Goal: Task Accomplishment & Management: Manage account settings

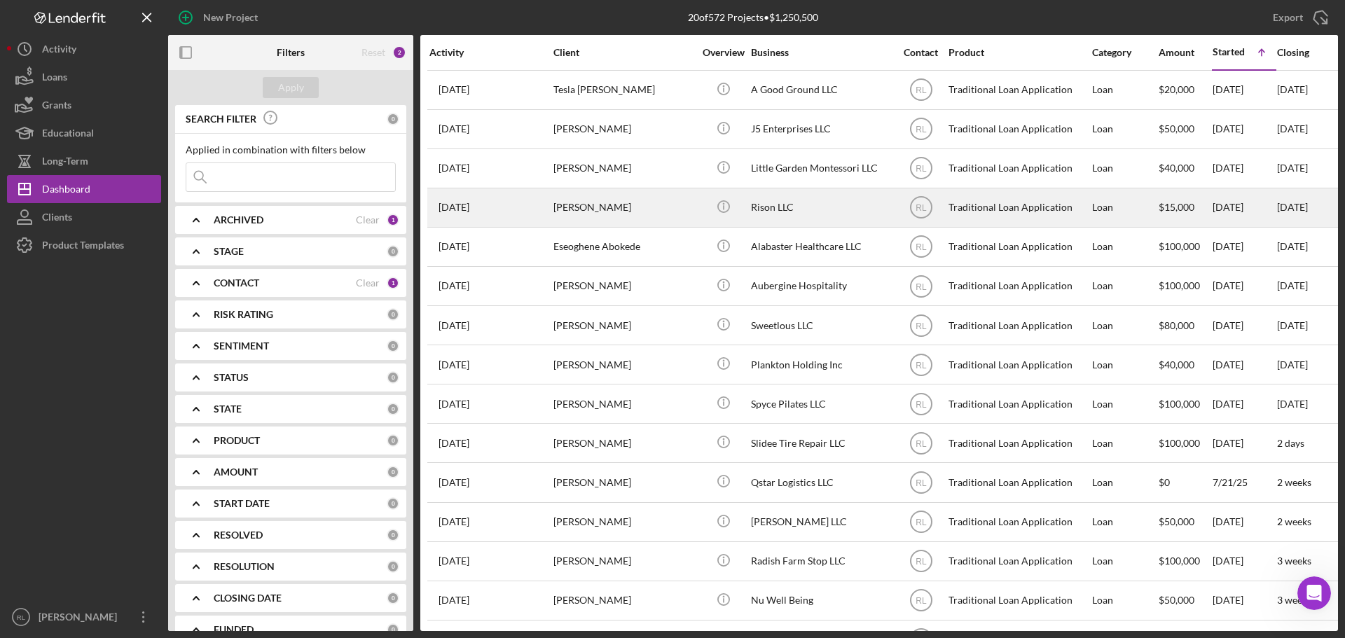
click at [669, 219] on div "[PERSON_NAME]" at bounding box center [623, 207] width 140 height 37
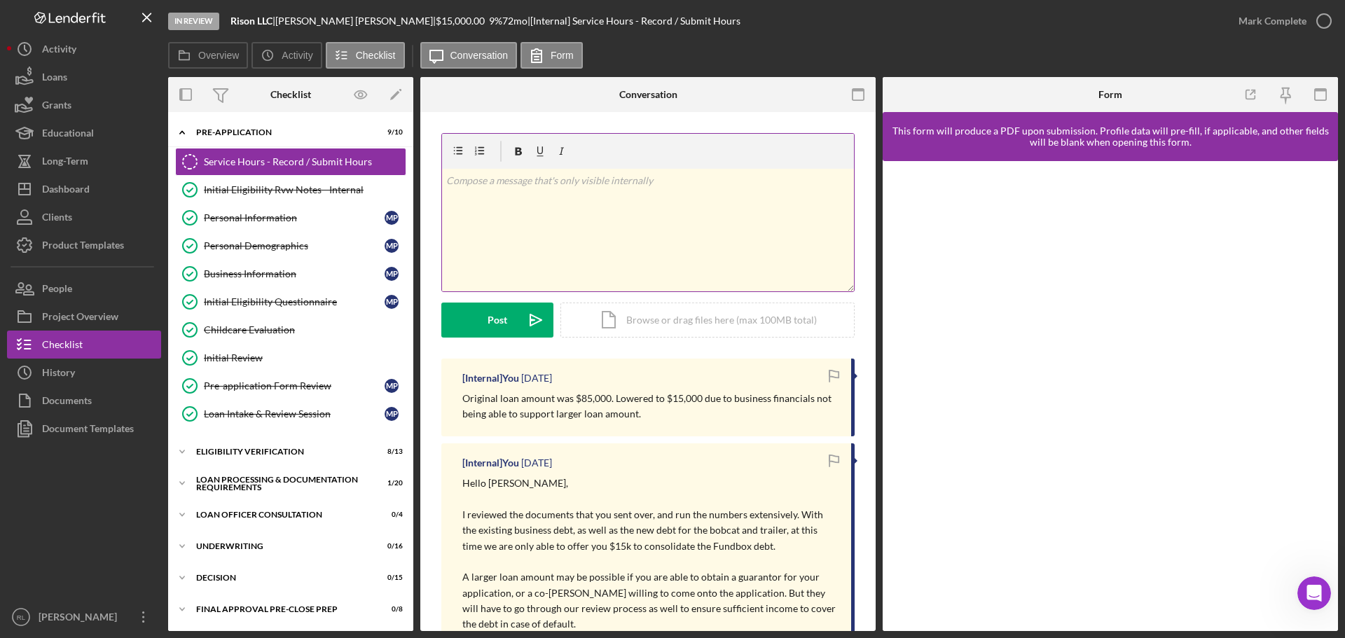
click at [629, 188] on p at bounding box center [648, 180] width 404 height 15
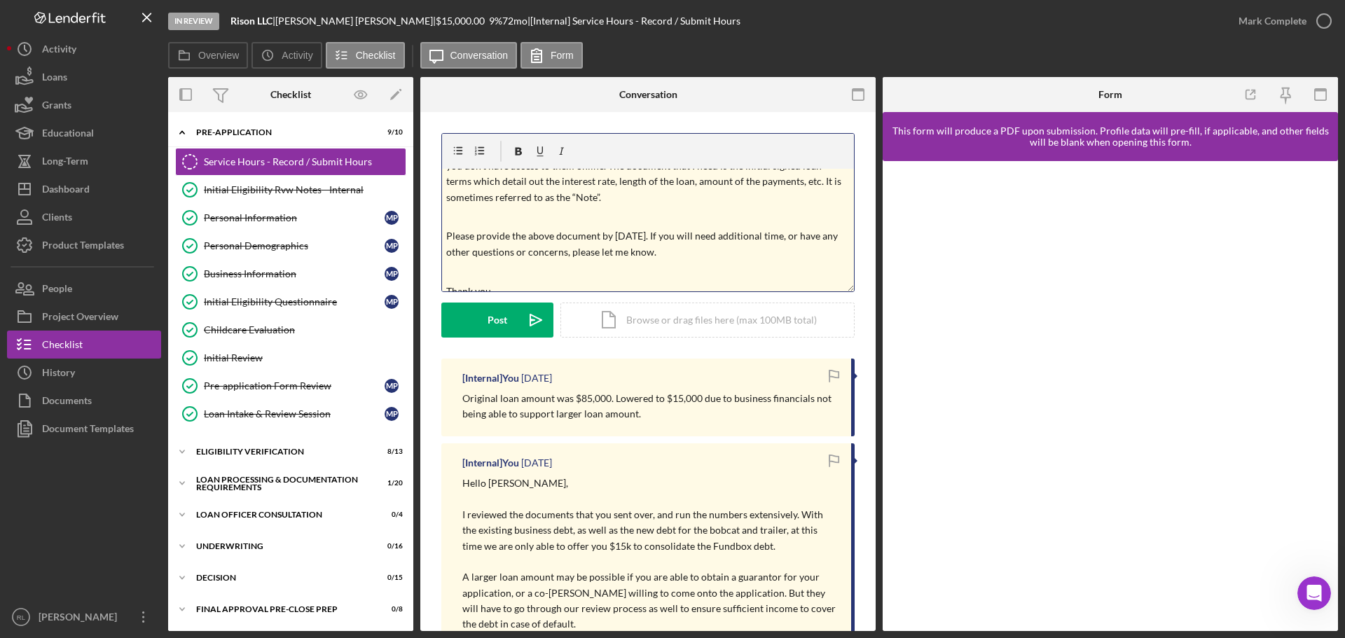
scroll to position [113, 0]
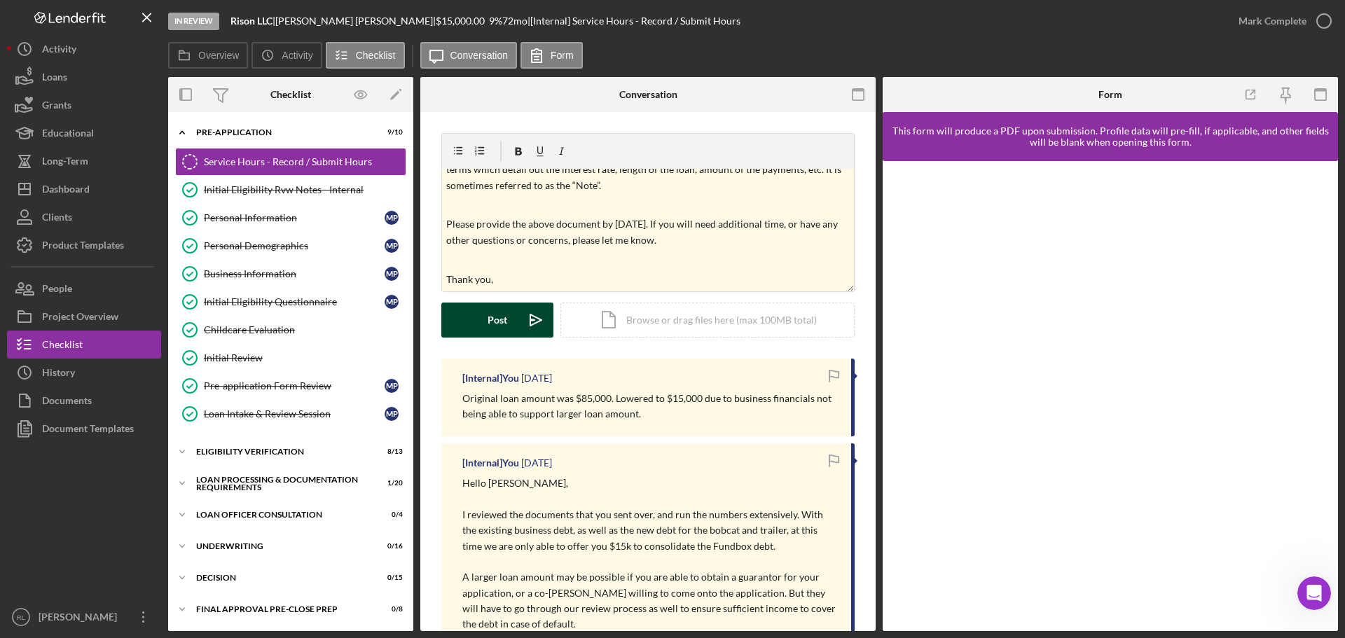
click at [487, 323] on button "Post Icon/icon-invite-send" at bounding box center [497, 320] width 112 height 35
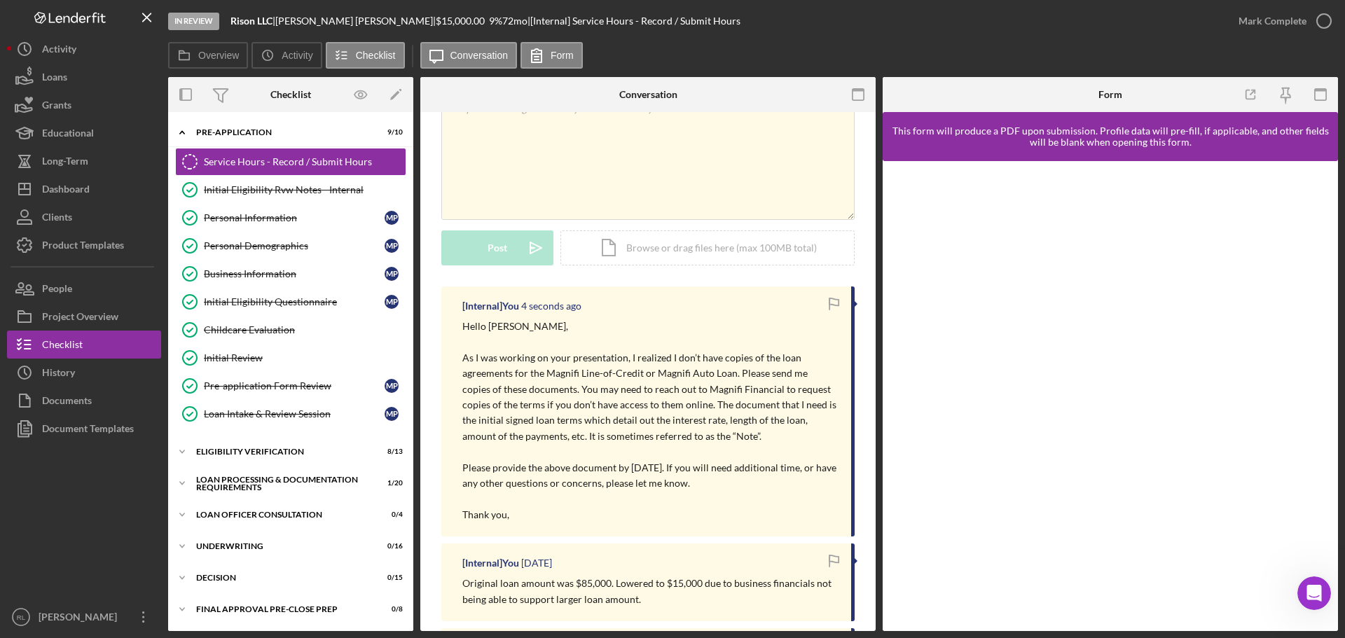
scroll to position [0, 0]
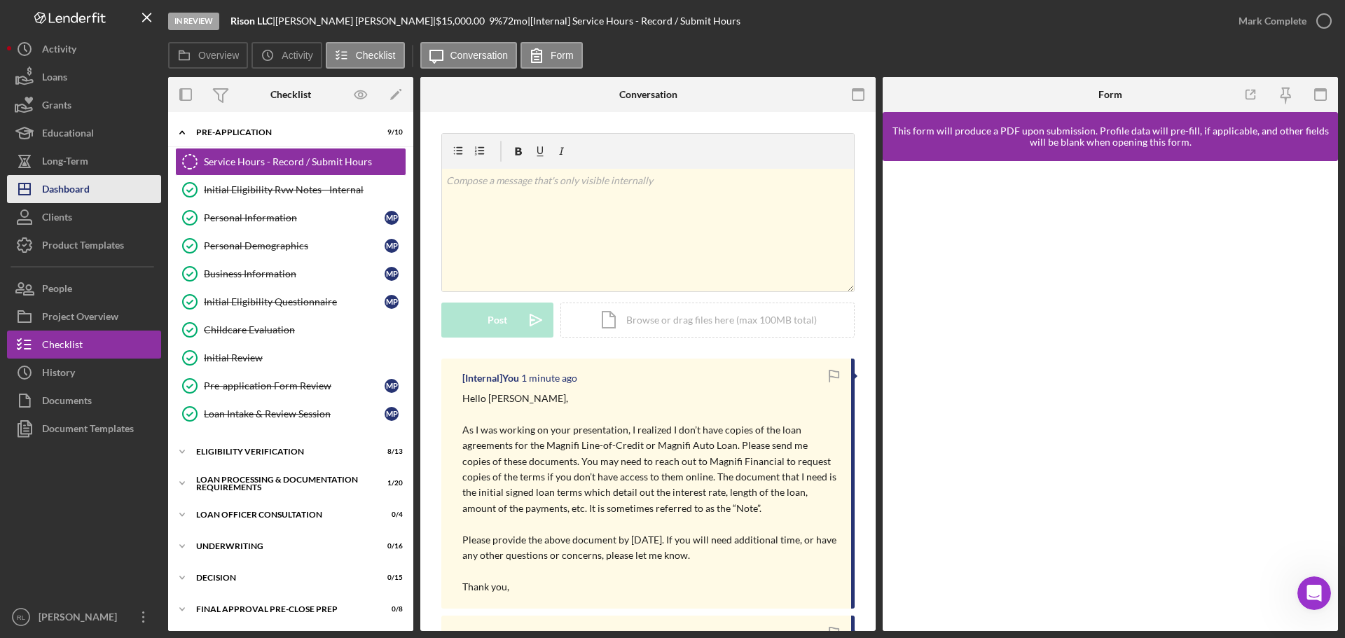
click at [76, 191] on div "Dashboard" at bounding box center [66, 191] width 48 height 32
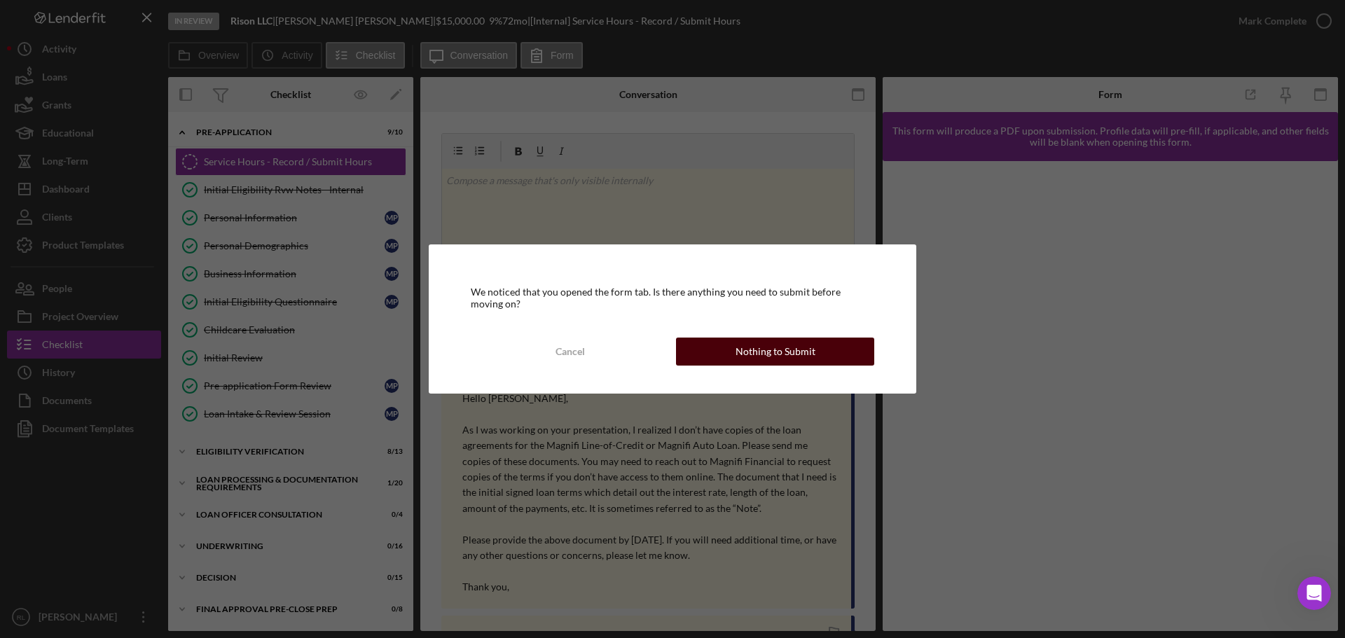
click at [736, 352] on button "Nothing to Submit" at bounding box center [775, 352] width 198 height 28
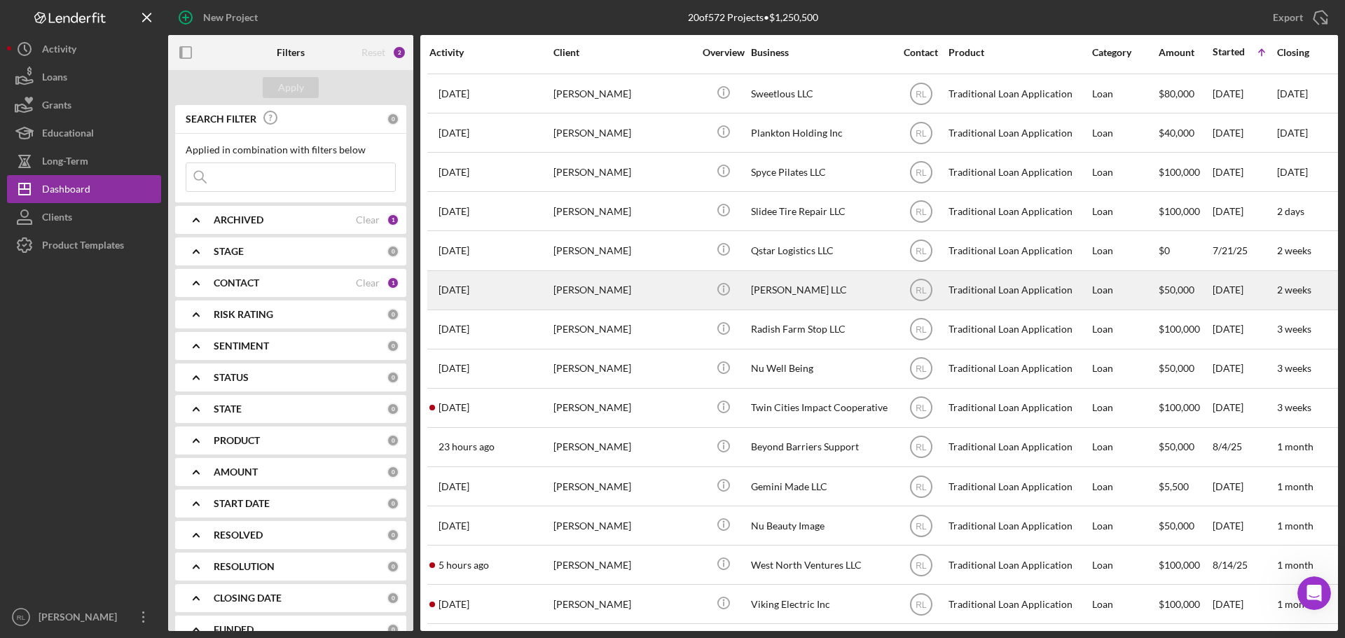
scroll to position [242, 0]
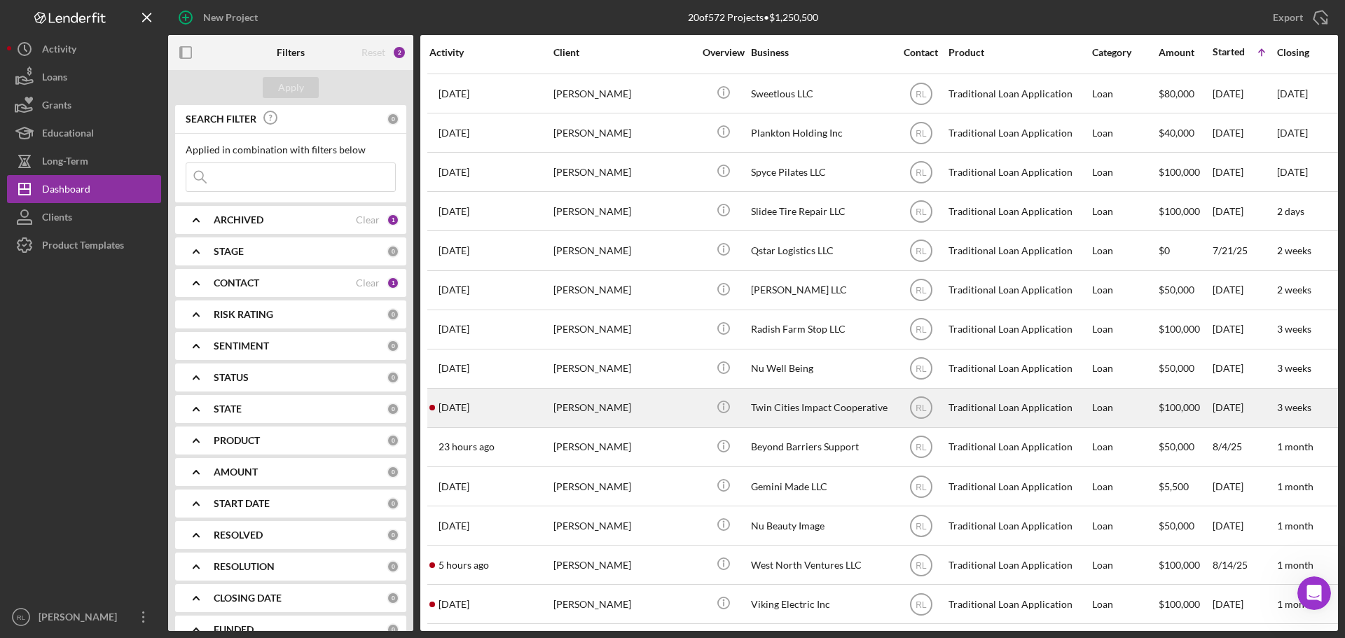
click at [661, 403] on div "Trila Malone" at bounding box center [623, 407] width 140 height 37
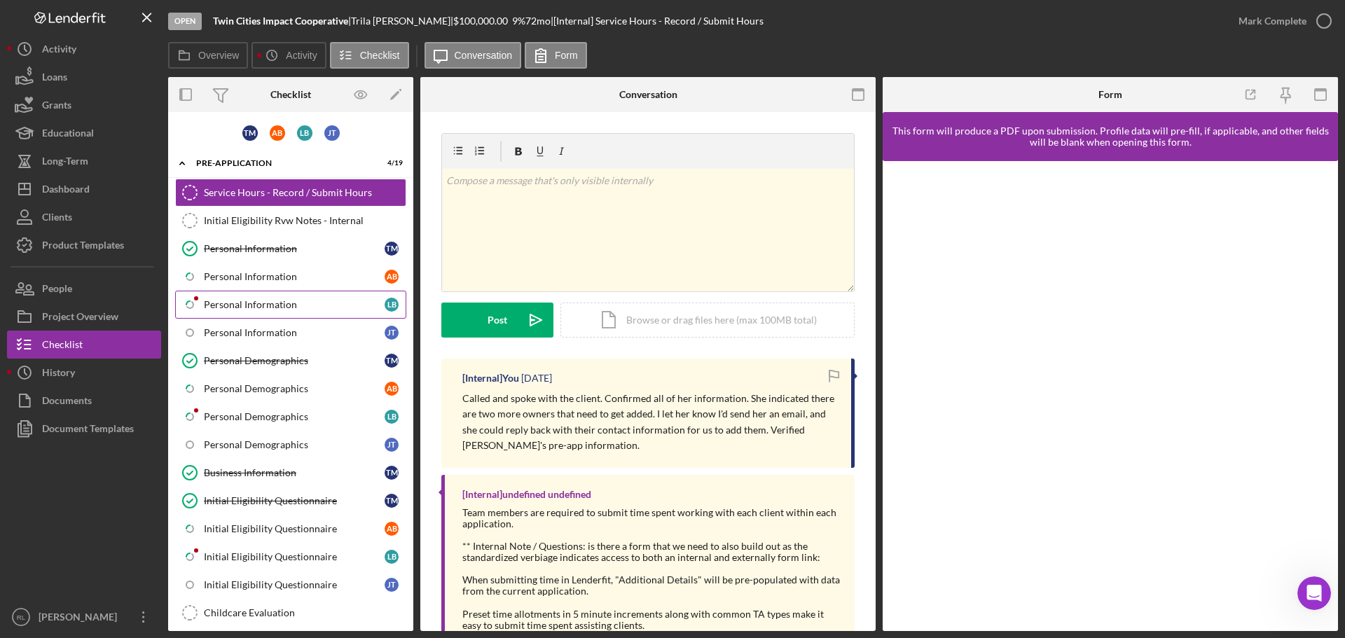
click at [264, 304] on div "Personal Information" at bounding box center [294, 304] width 181 height 11
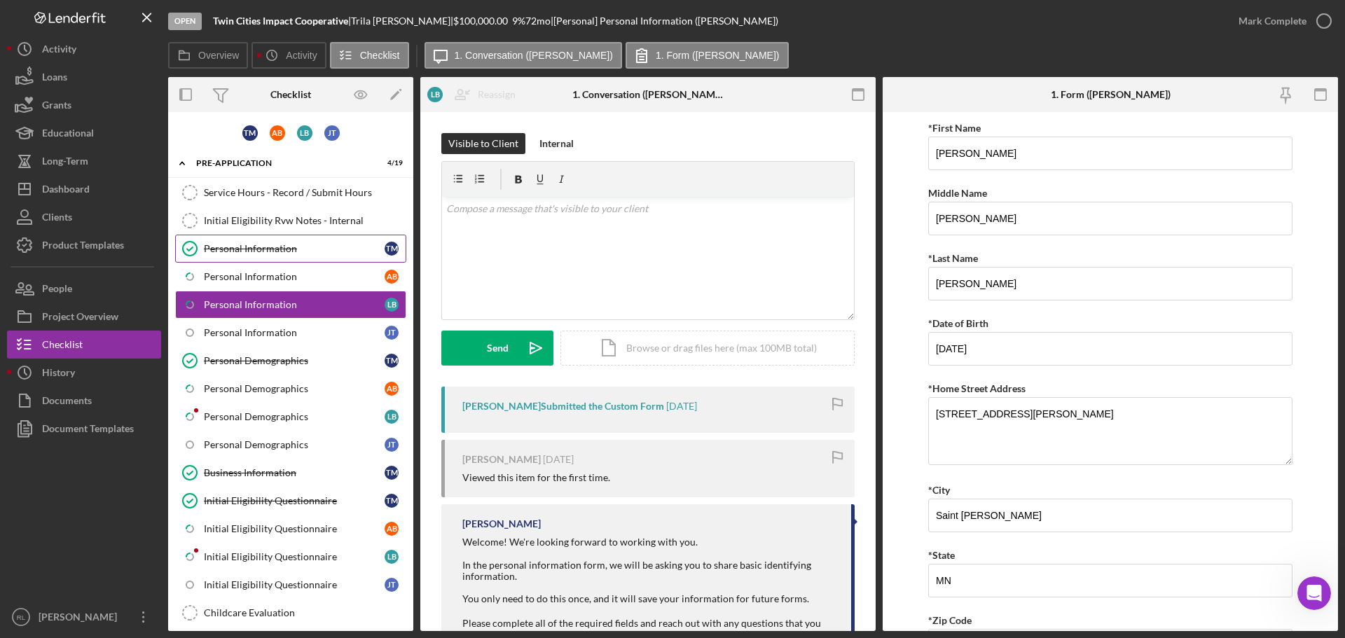
click at [275, 248] on div "Personal Information" at bounding box center [294, 248] width 181 height 11
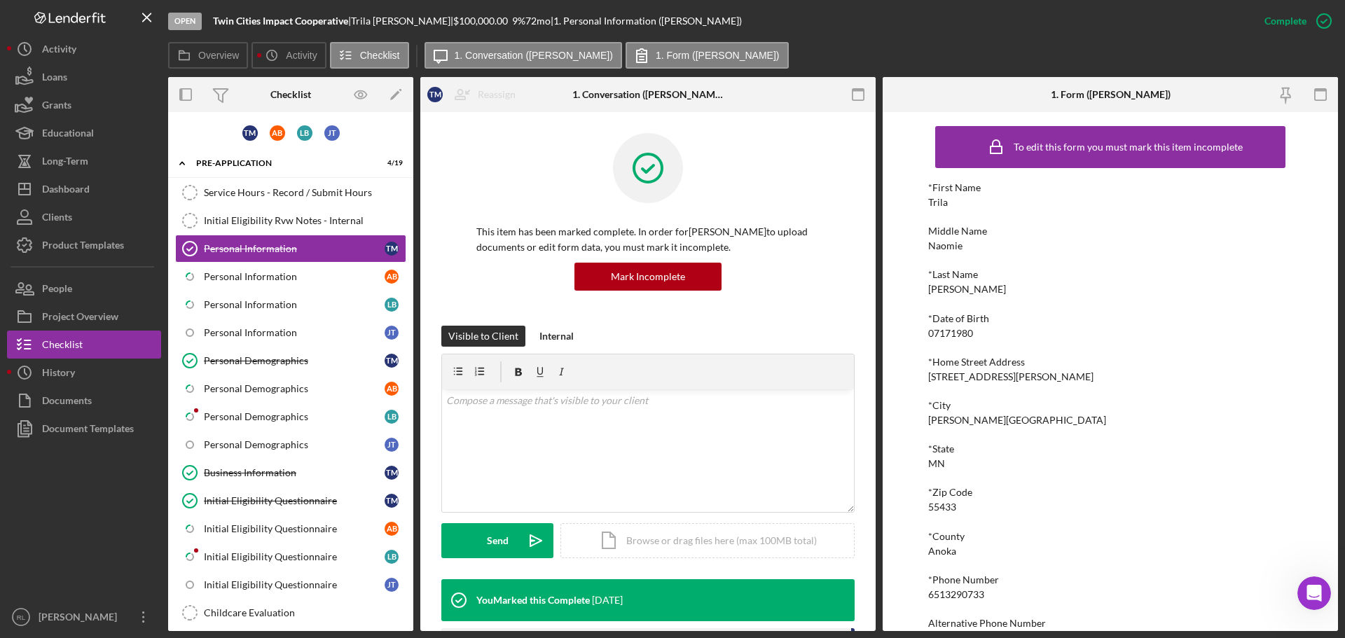
scroll to position [77, 0]
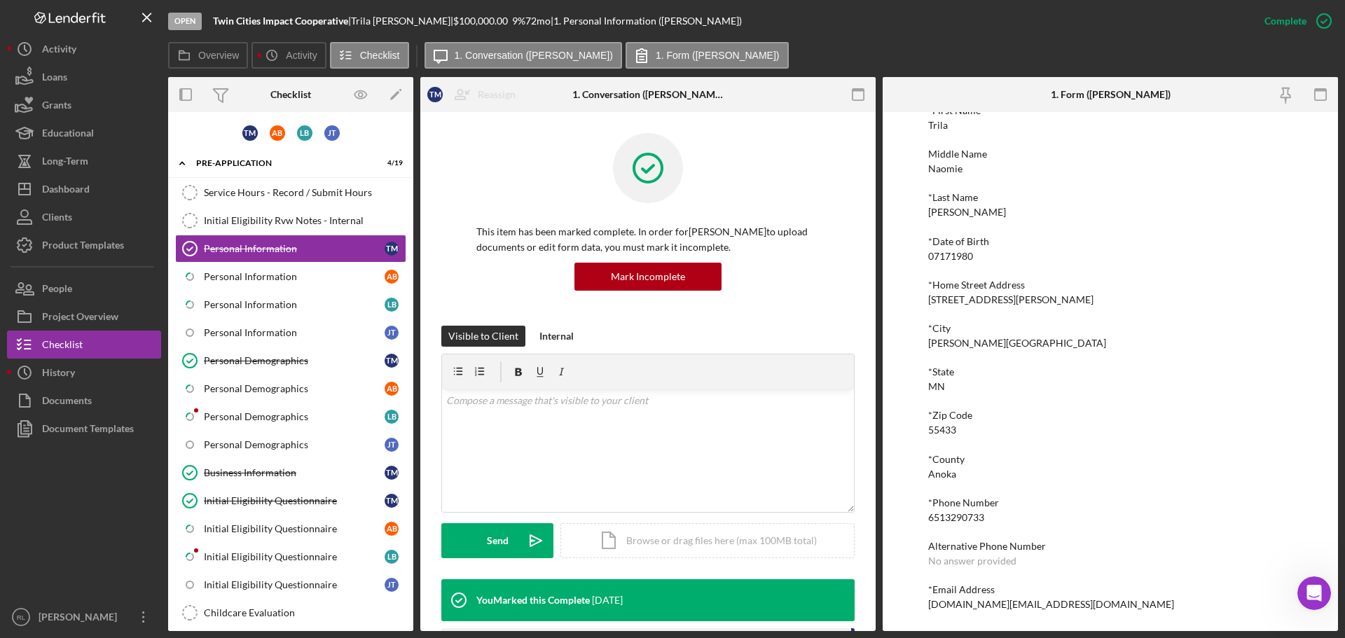
click at [952, 522] on div "6513290733" at bounding box center [956, 517] width 56 height 11
copy div "6513290733"
click at [65, 506] on div at bounding box center [84, 523] width 154 height 160
click at [83, 296] on button "People" at bounding box center [84, 289] width 154 height 28
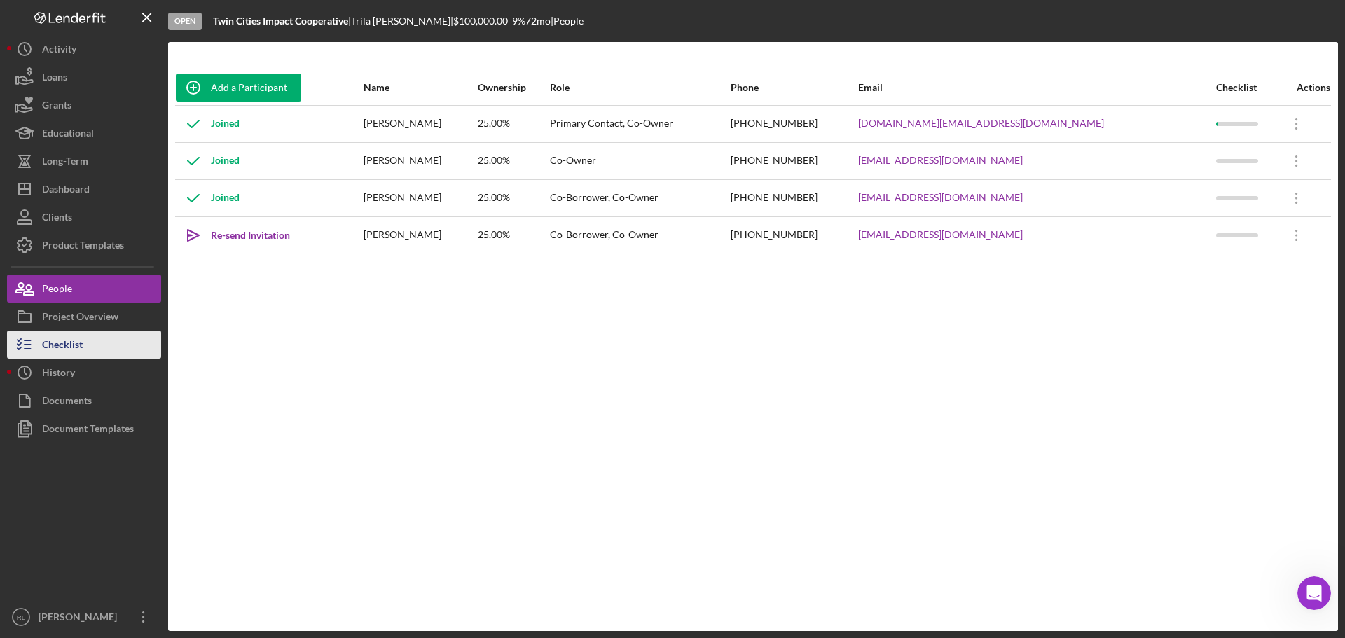
click at [74, 352] on div "Checklist" at bounding box center [62, 347] width 41 height 32
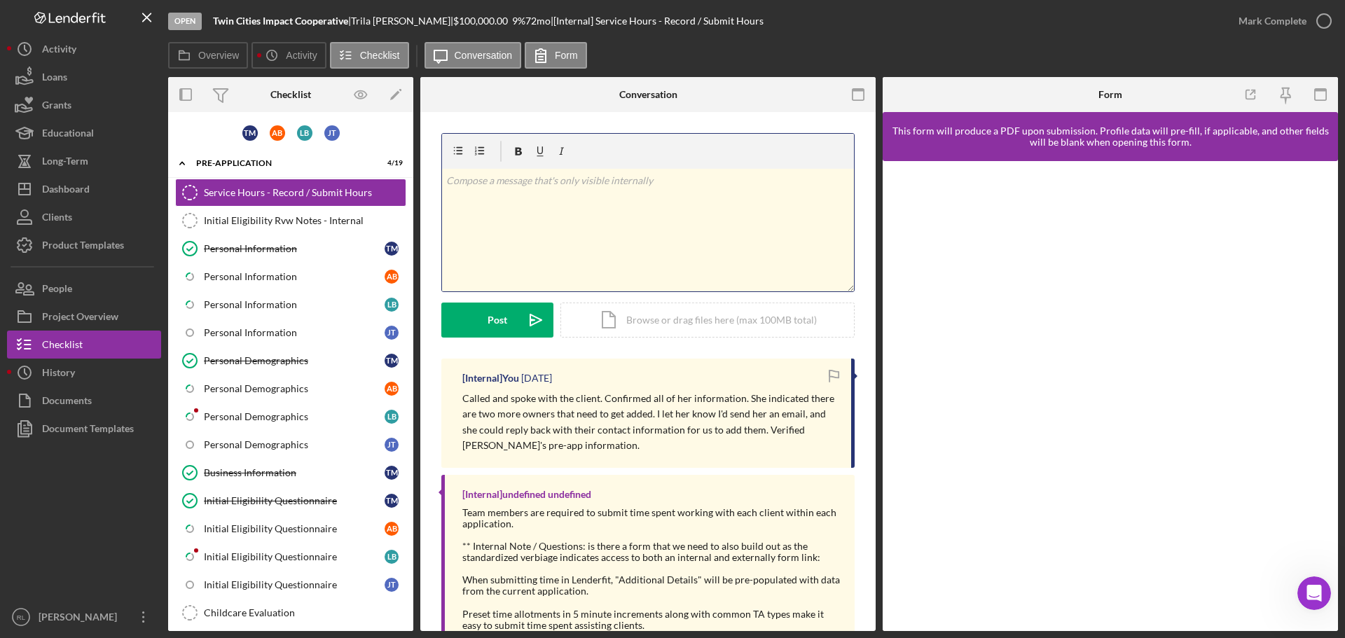
click at [501, 195] on div "v Color teal Color pink Remove color Add row above Add row below Add column bef…" at bounding box center [648, 230] width 412 height 123
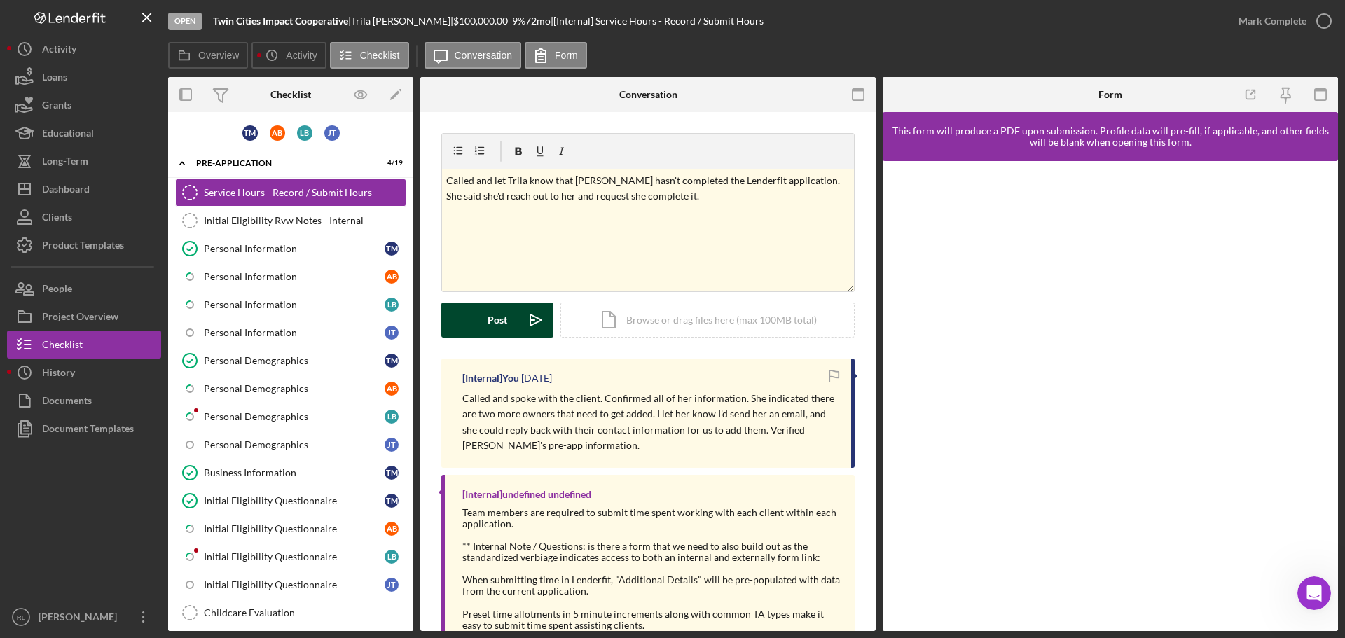
click at [475, 312] on button "Post Icon/icon-invite-send" at bounding box center [497, 320] width 112 height 35
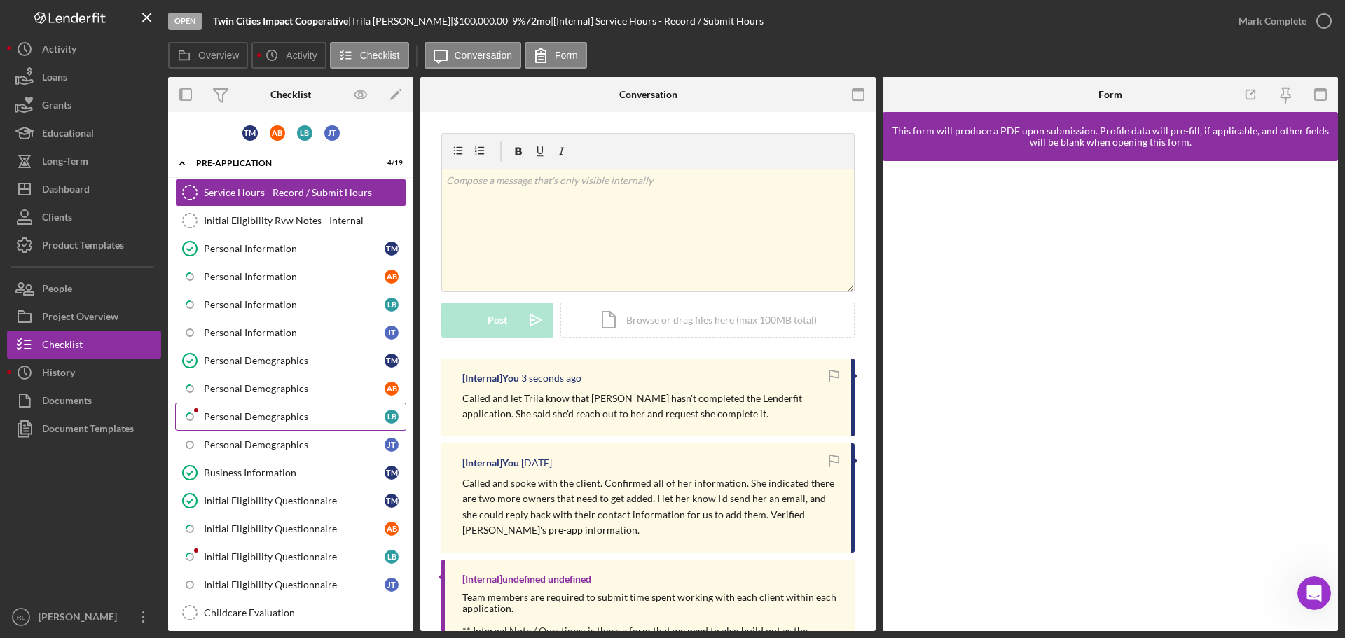
click at [244, 417] on div "Personal Demographics" at bounding box center [294, 416] width 181 height 11
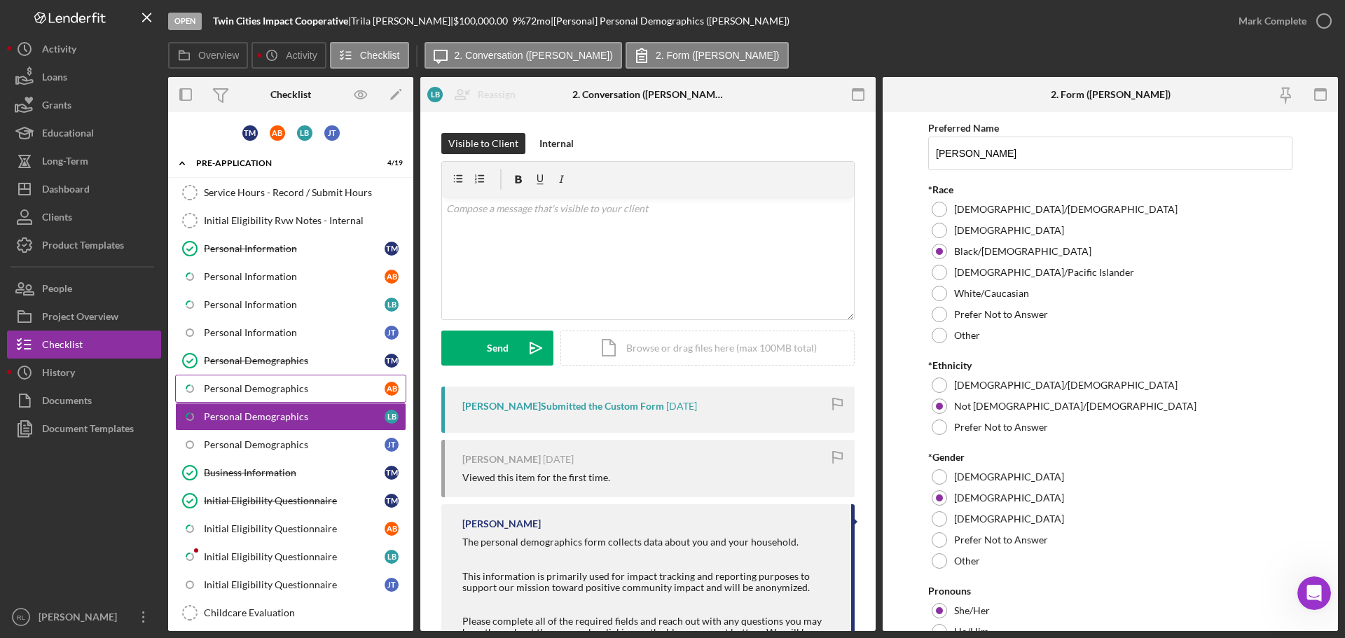
click at [268, 389] on div "Personal Demographics" at bounding box center [294, 388] width 181 height 11
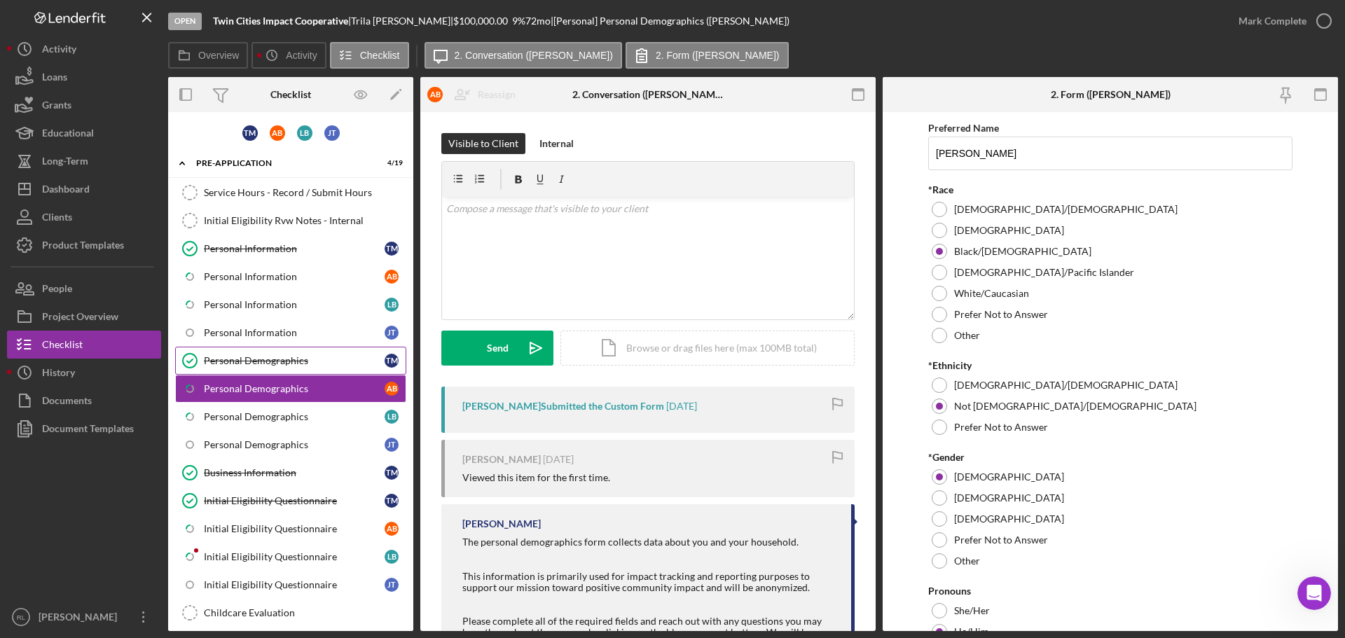
click at [268, 366] on div "Personal Demographics" at bounding box center [294, 360] width 181 height 11
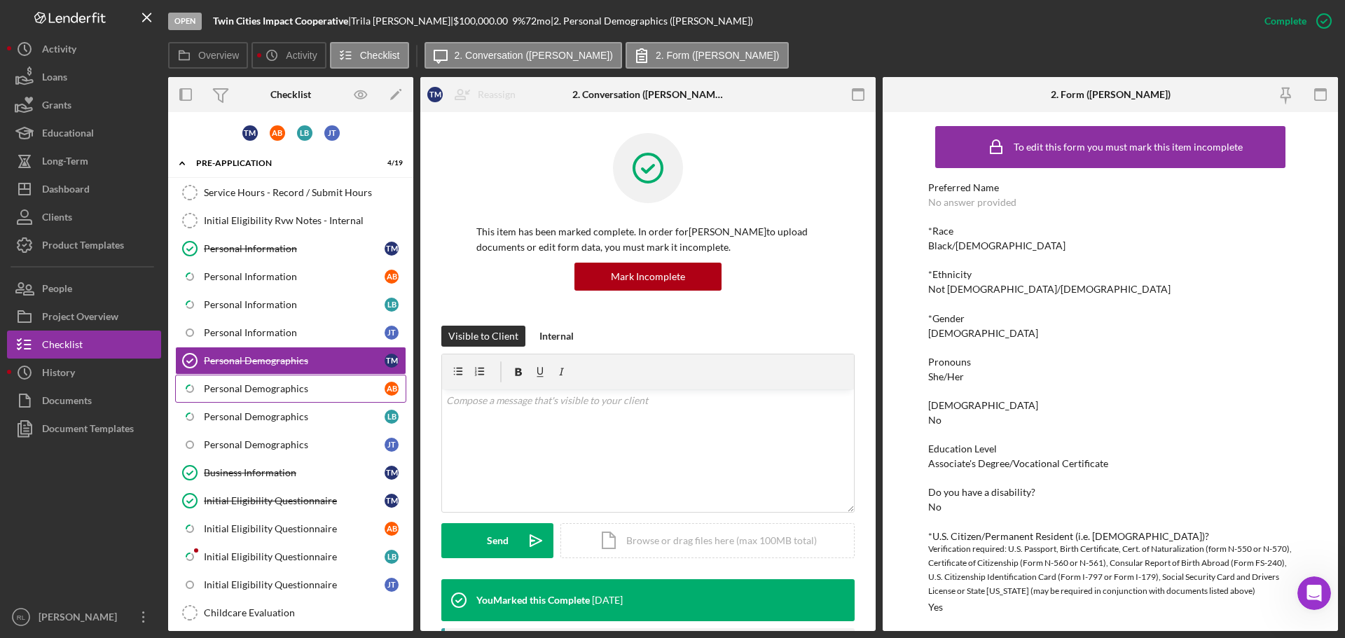
click at [256, 391] on div "Personal Demographics" at bounding box center [294, 388] width 181 height 11
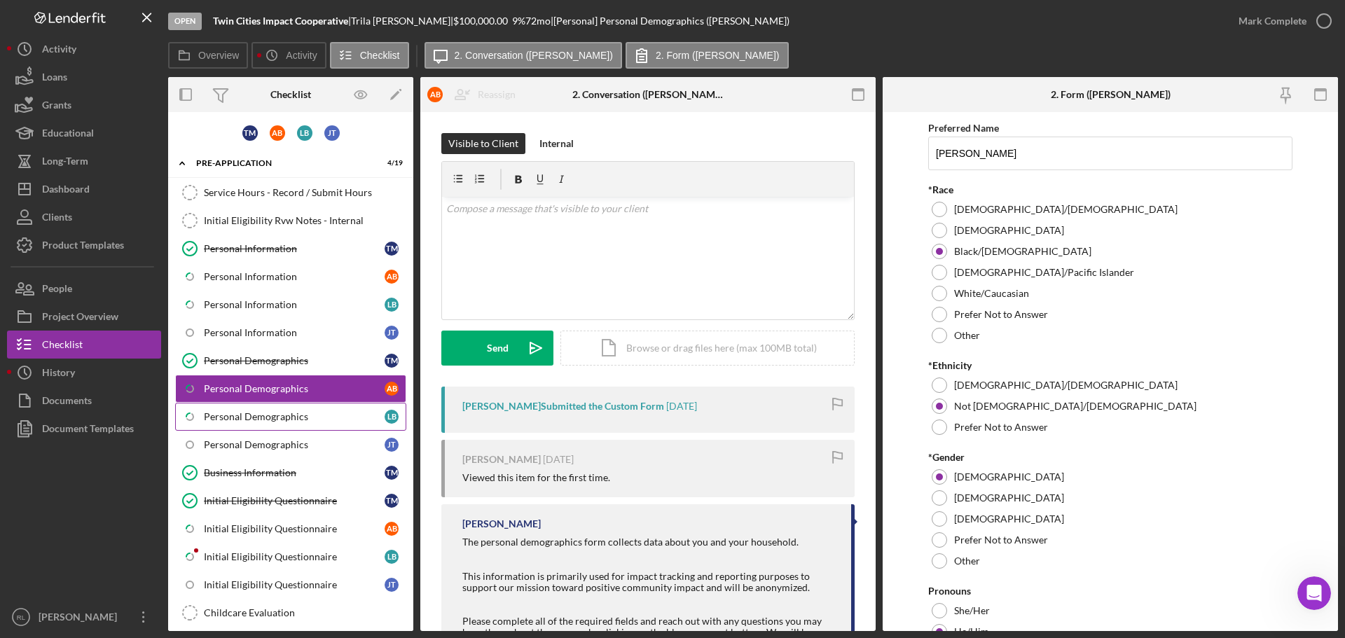
click at [251, 415] on div "Personal Demographics" at bounding box center [294, 416] width 181 height 11
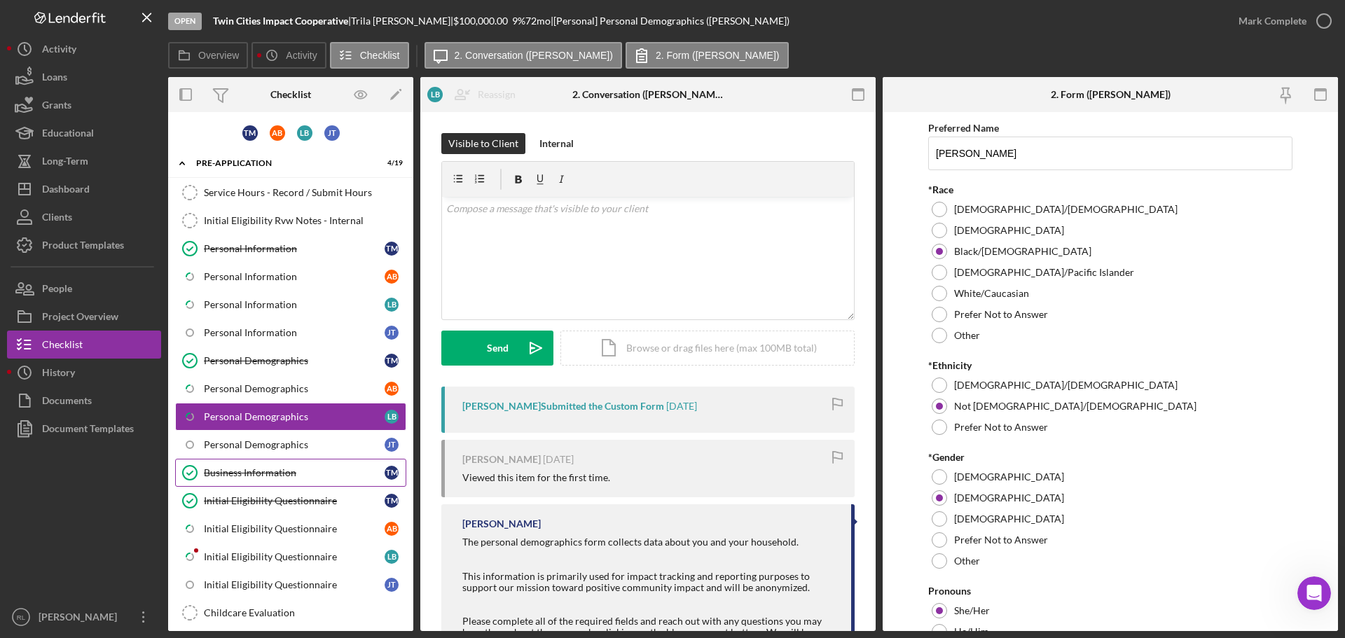
click at [282, 476] on div "Business Information" at bounding box center [294, 472] width 181 height 11
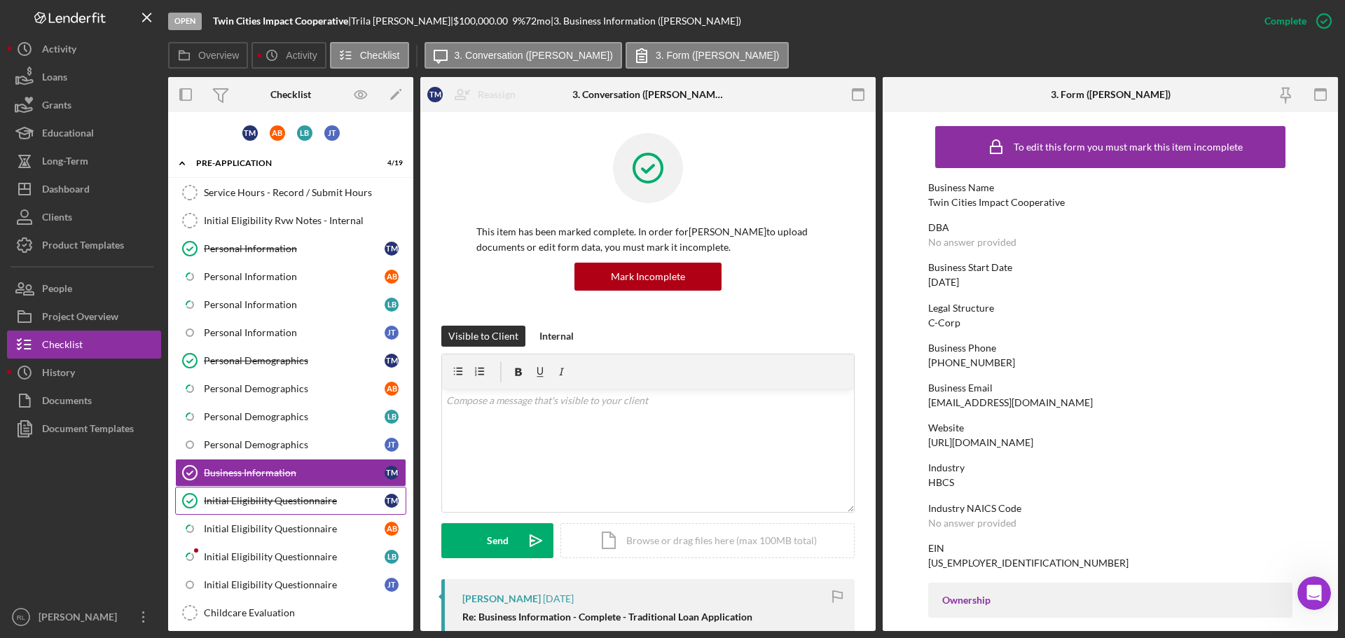
click at [266, 506] on div "Initial Eligibility Questionnaire" at bounding box center [294, 500] width 181 height 11
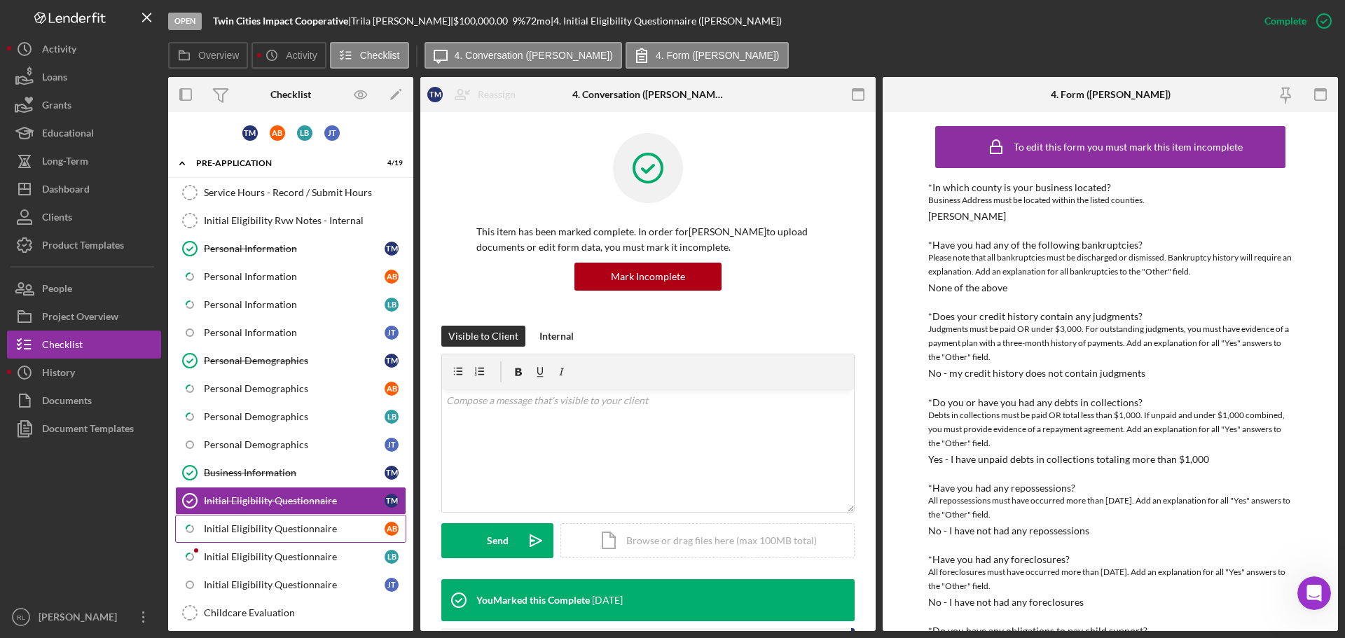
click at [260, 525] on div "Initial Eligibility Questionnaire" at bounding box center [294, 528] width 181 height 11
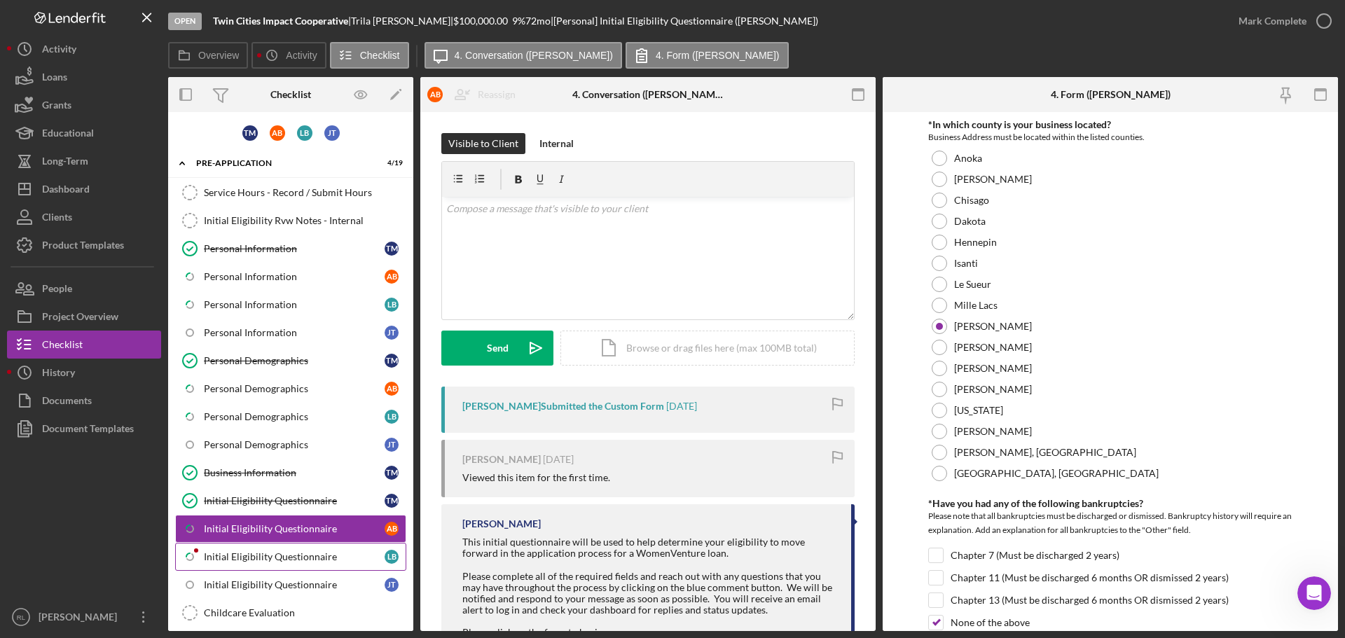
click at [254, 550] on link "Icon/Checklist Item Sub Partial Initial Eligibility Questionnaire L B" at bounding box center [290, 557] width 231 height 28
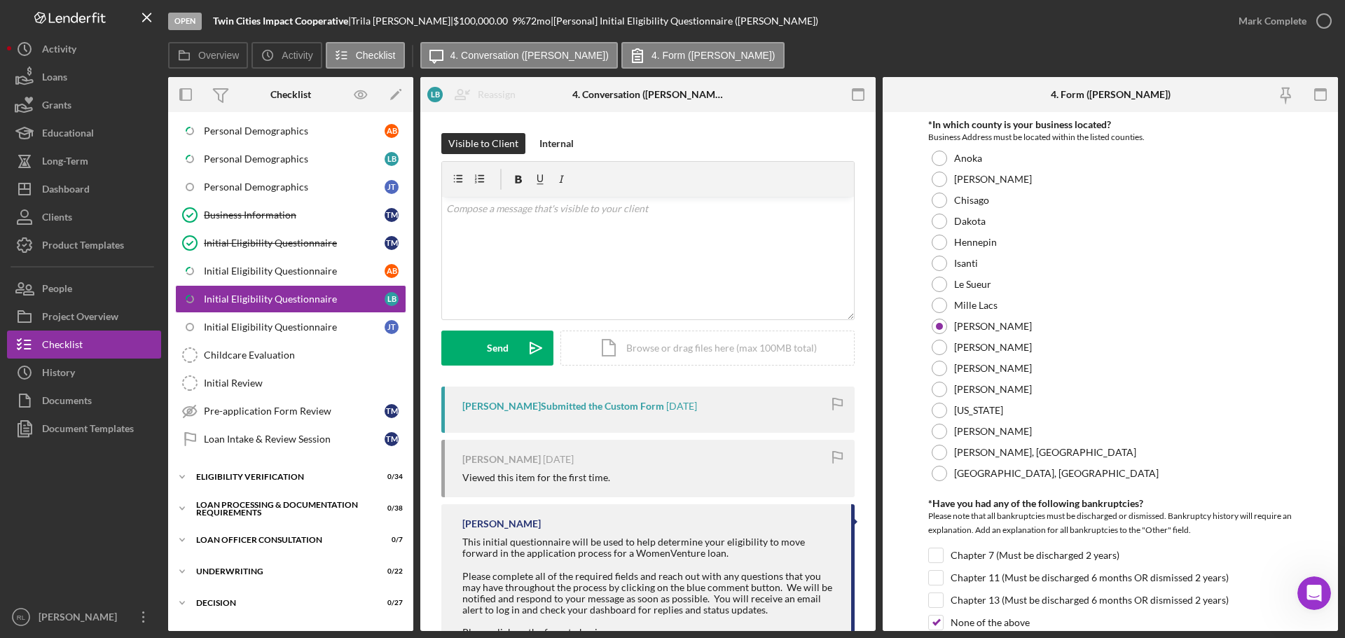
scroll to position [280, 0]
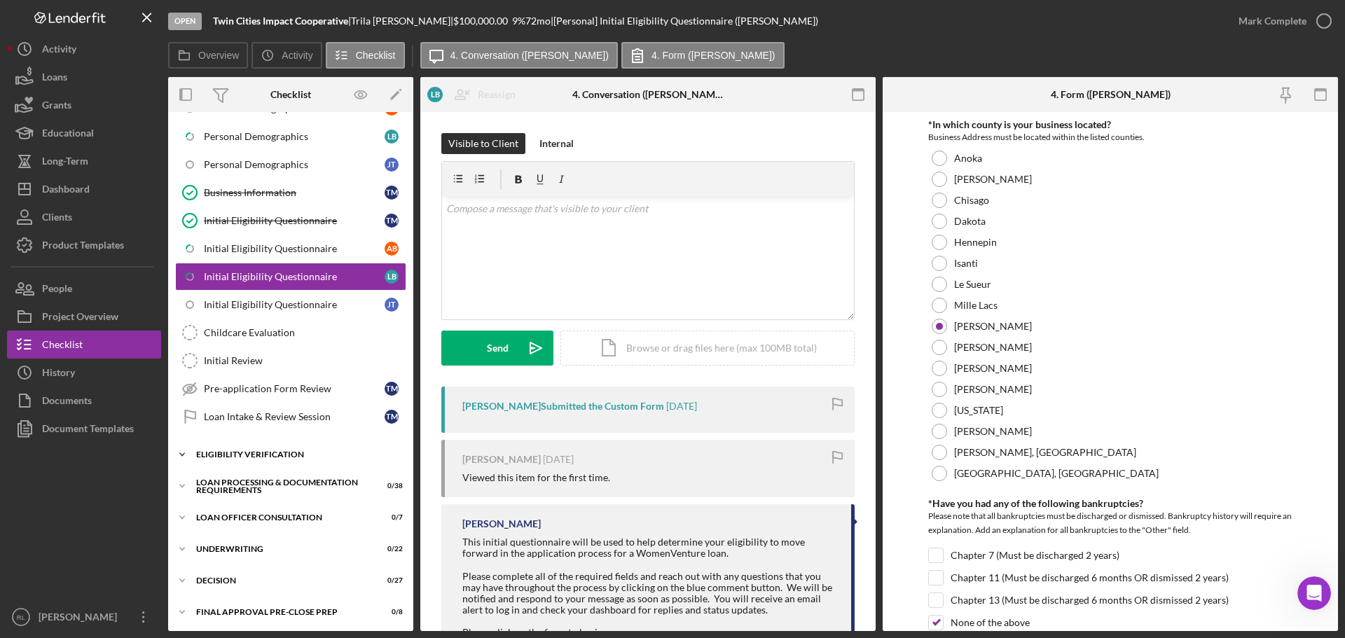
click at [264, 453] on div "Eligibility Verification" at bounding box center [296, 454] width 200 height 8
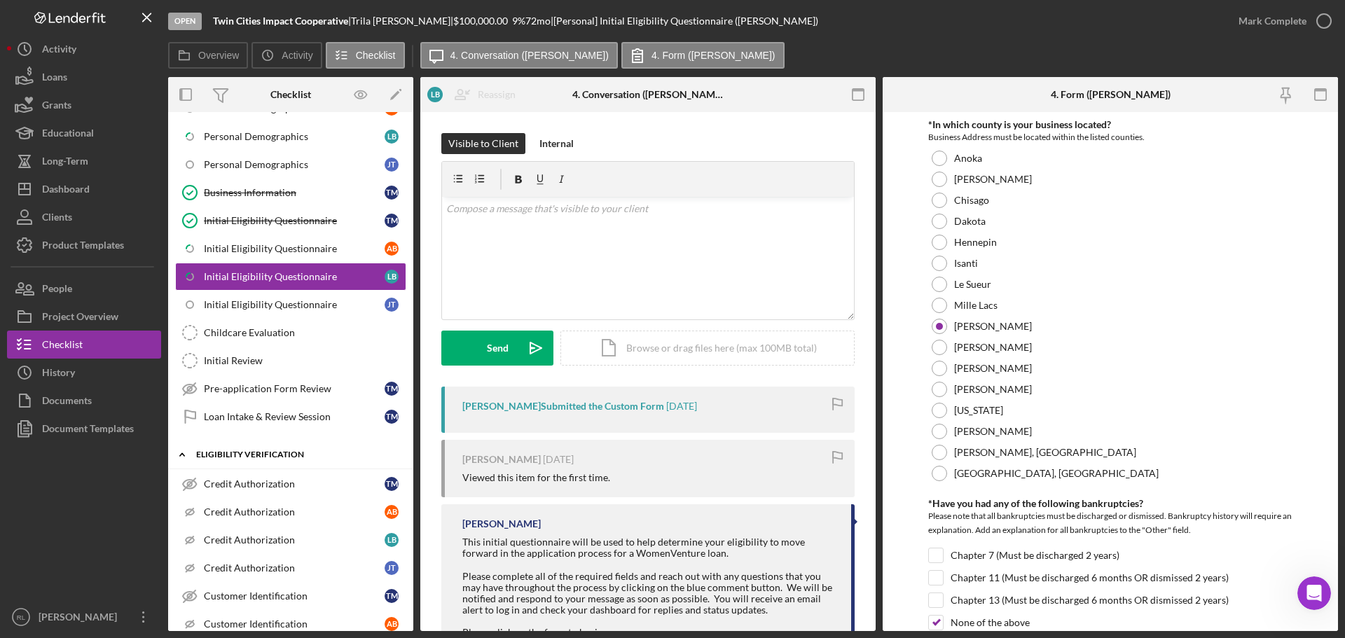
scroll to position [210, 0]
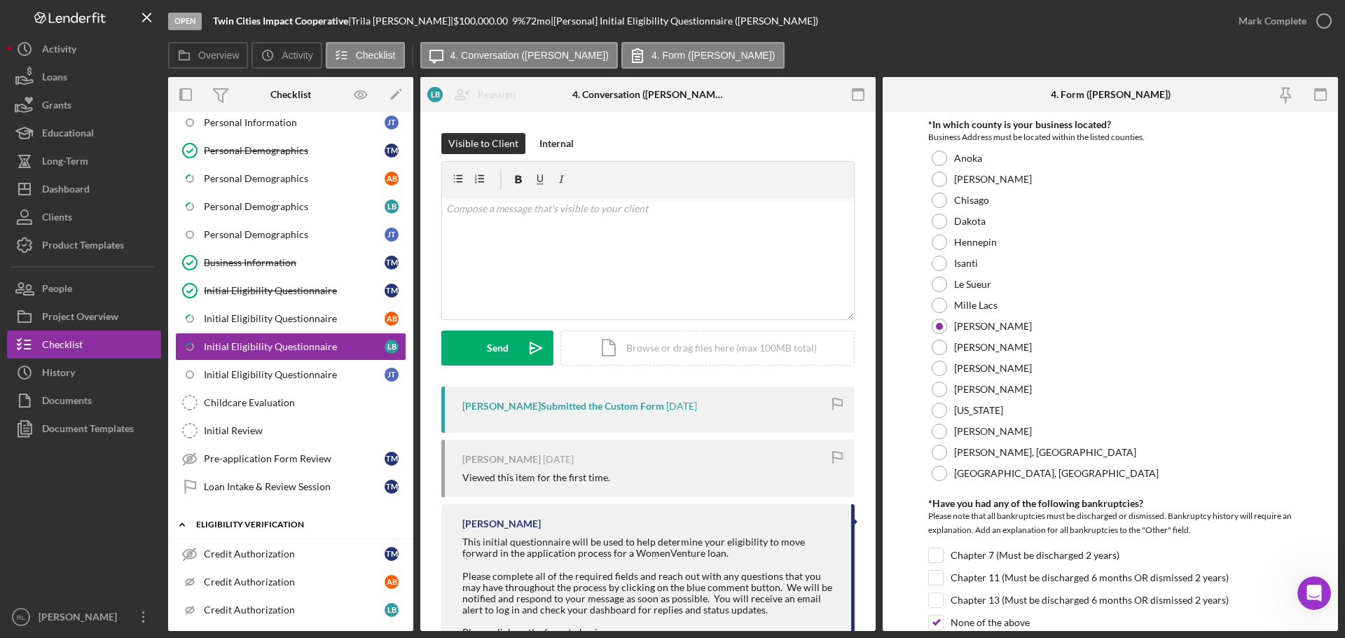
click at [228, 522] on div "Eligibility Verification" at bounding box center [296, 524] width 200 height 8
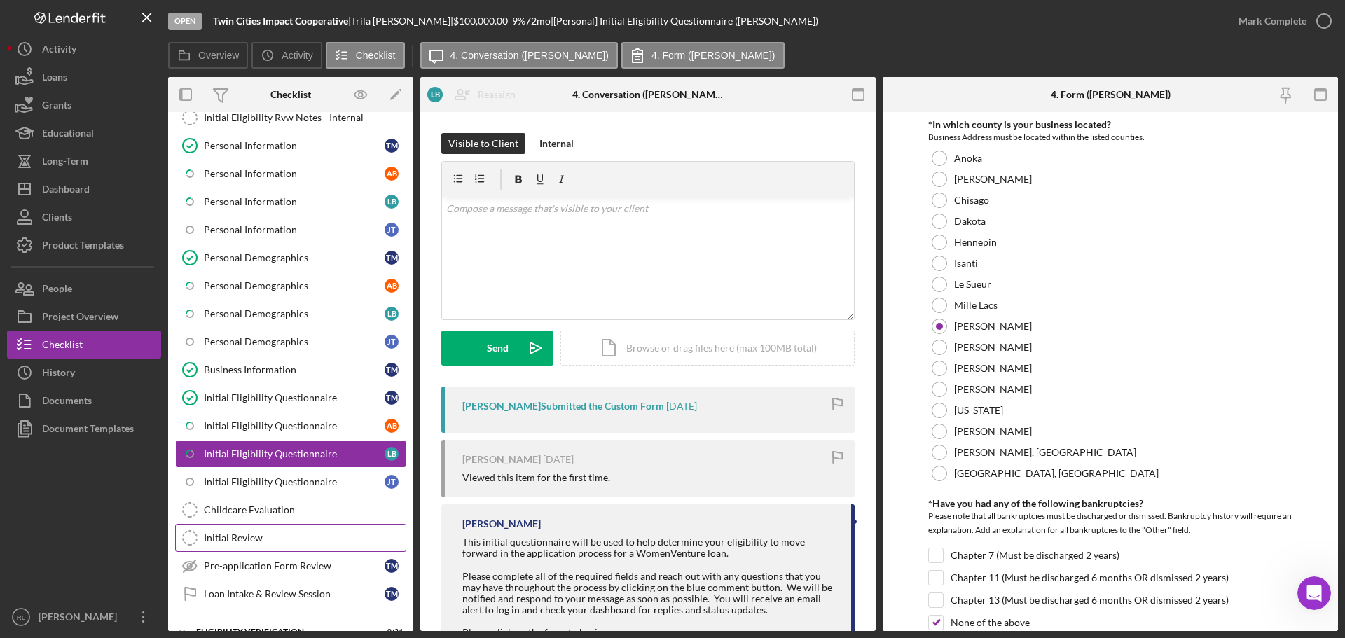
scroll to position [0, 0]
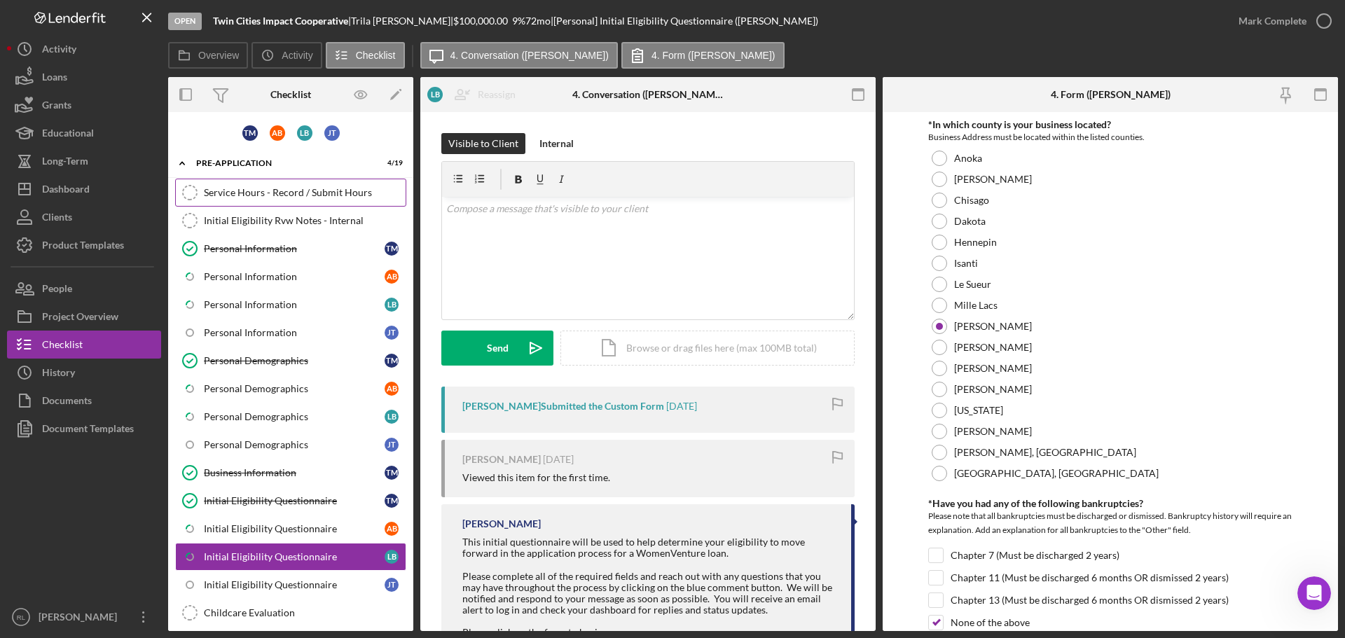
click at [215, 201] on link "Service Hours - Record / Submit Hours Service Hours - Record / Submit Hours" at bounding box center [290, 193] width 231 height 28
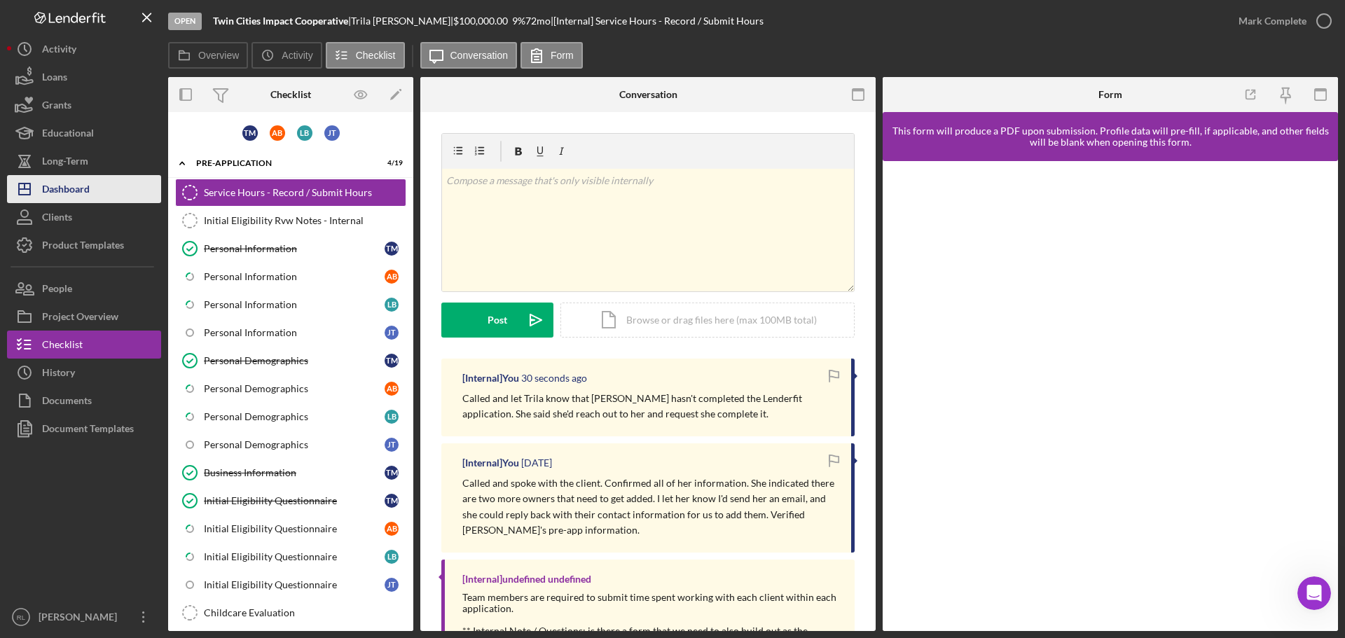
click at [74, 191] on div "Dashboard" at bounding box center [66, 191] width 48 height 32
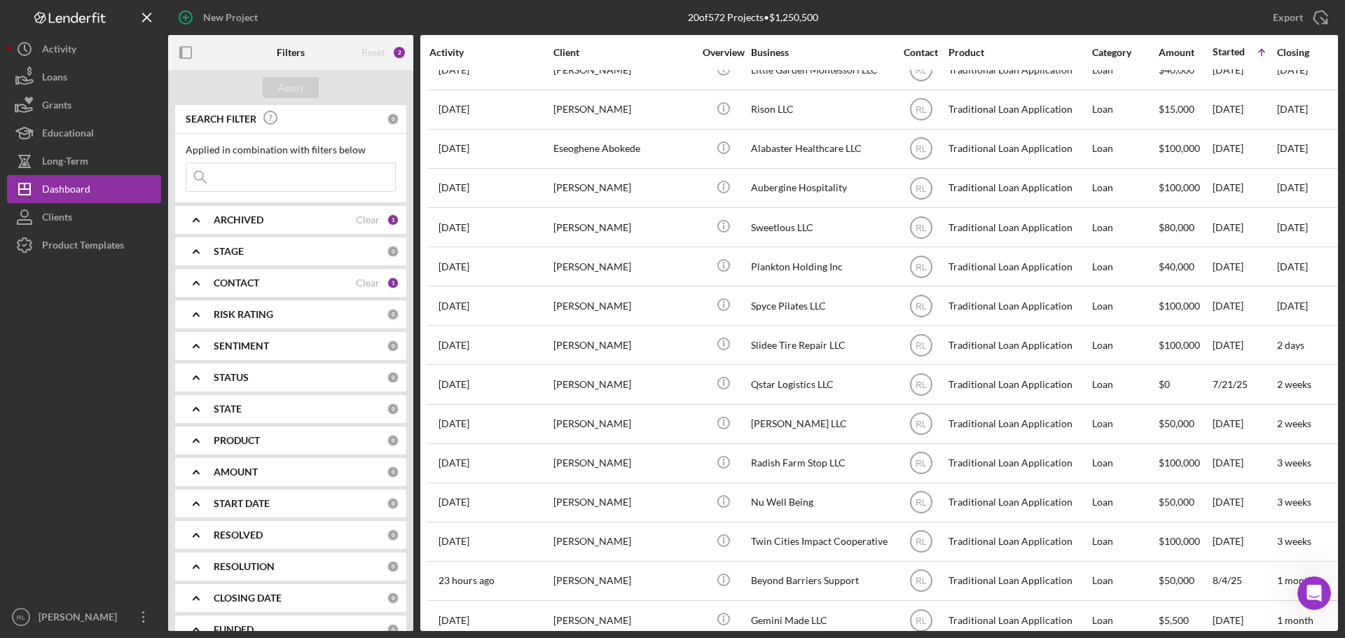
scroll to position [242, 0]
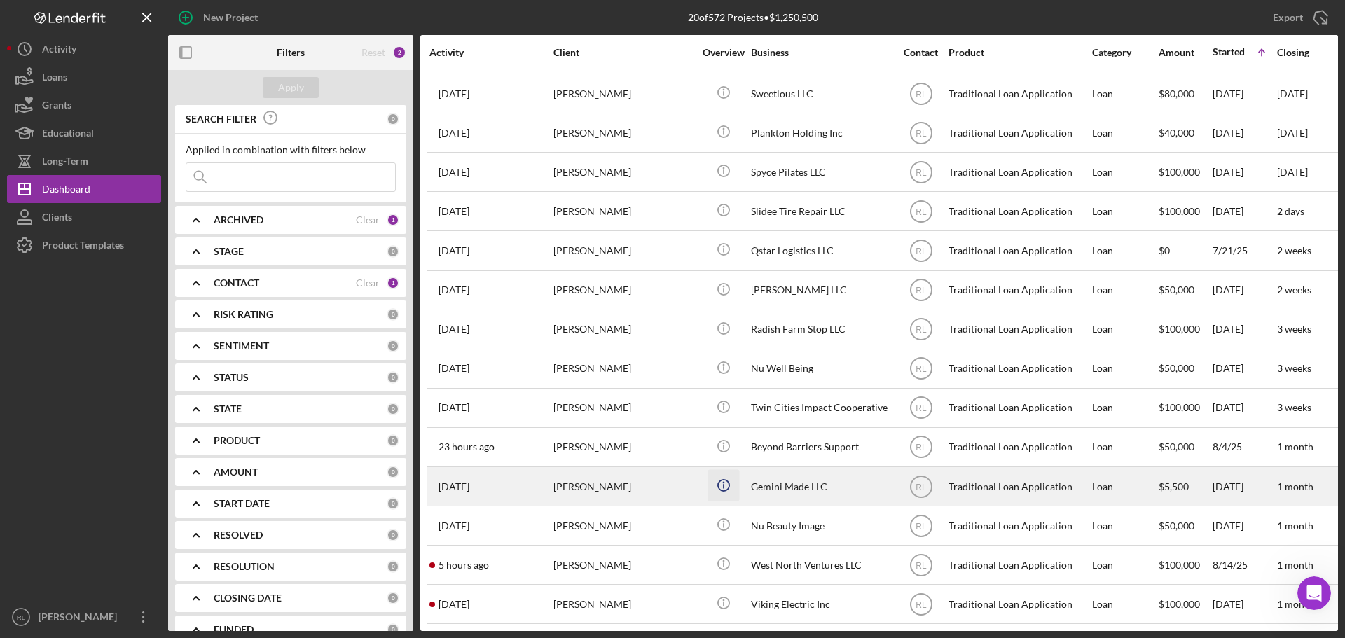
click at [721, 471] on icon "Icon/Info" at bounding box center [723, 486] width 32 height 32
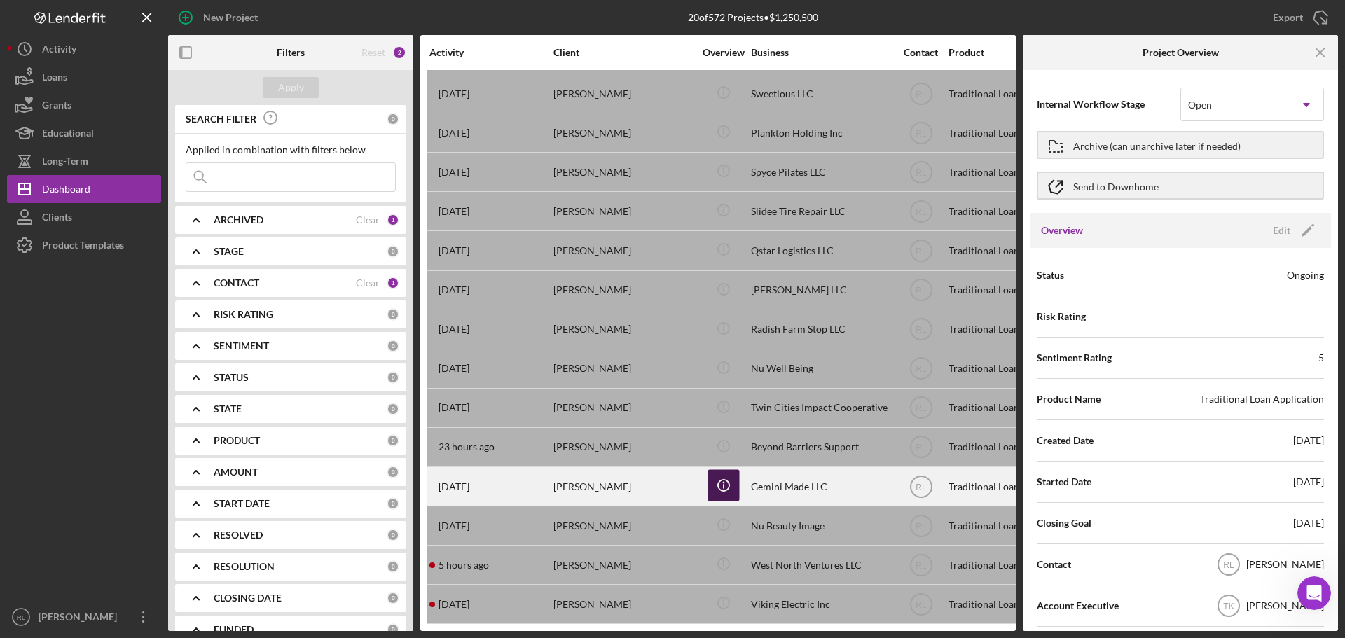
click at [721, 471] on icon "Icon/Info" at bounding box center [723, 486] width 32 height 32
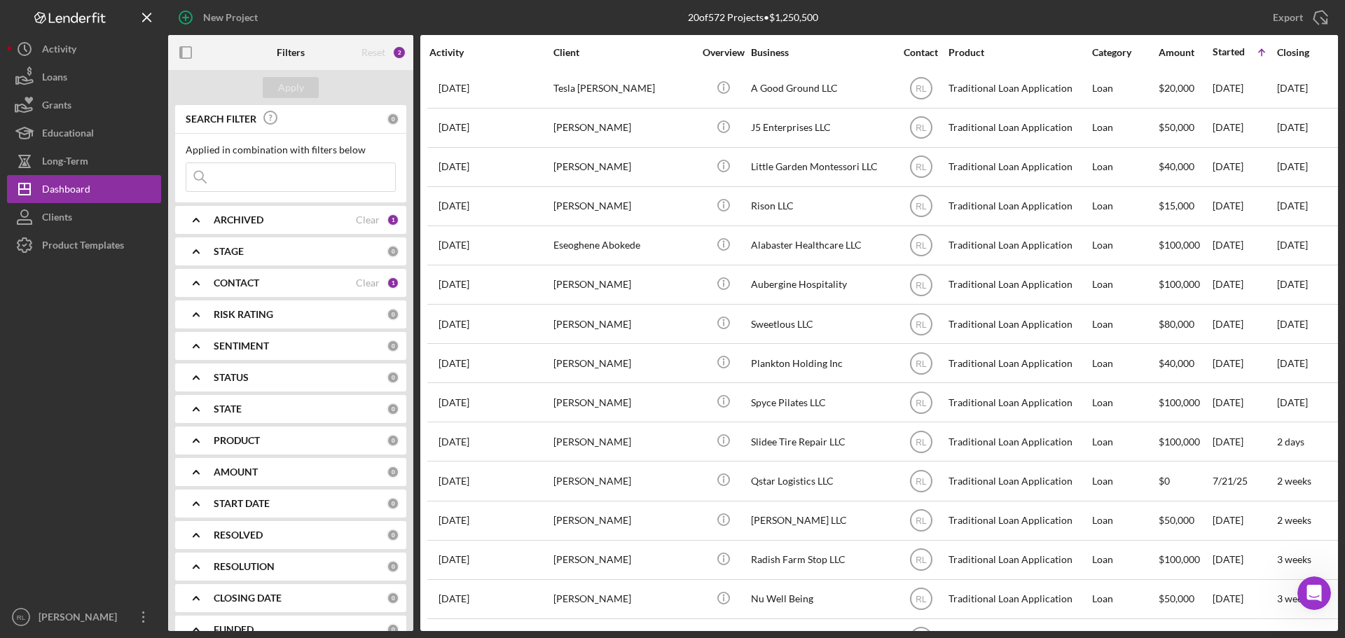
scroll to position [0, 0]
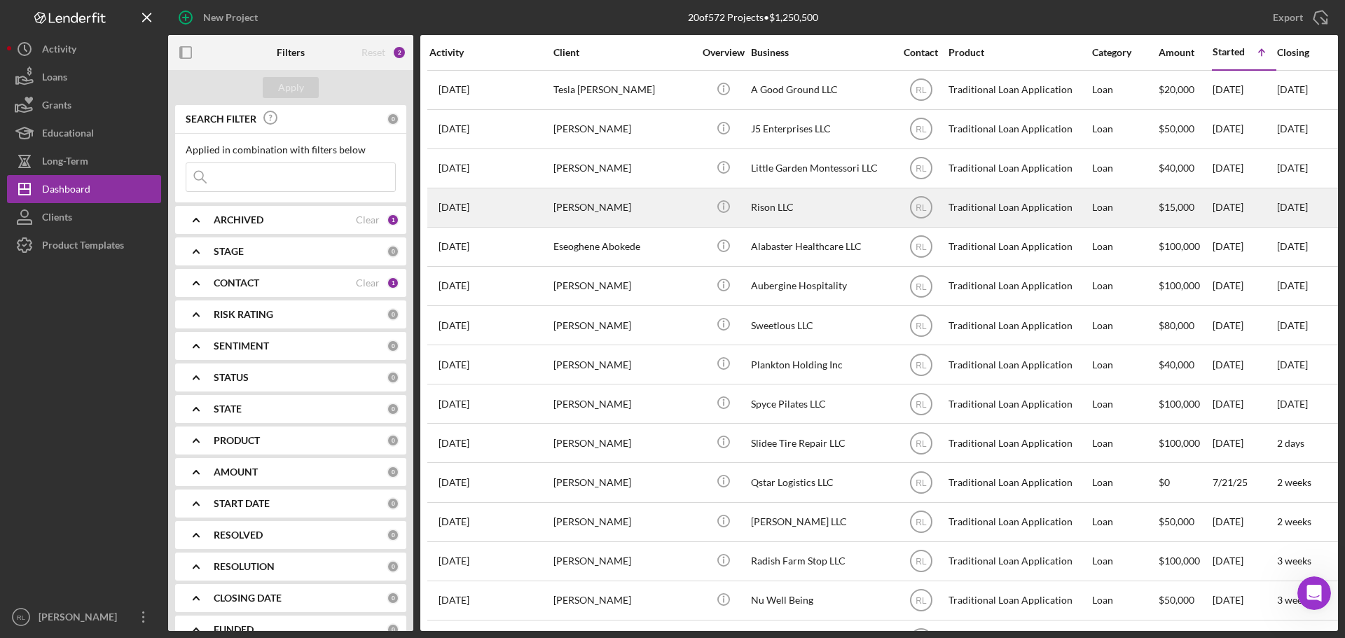
click at [627, 213] on div "[PERSON_NAME]" at bounding box center [623, 207] width 140 height 37
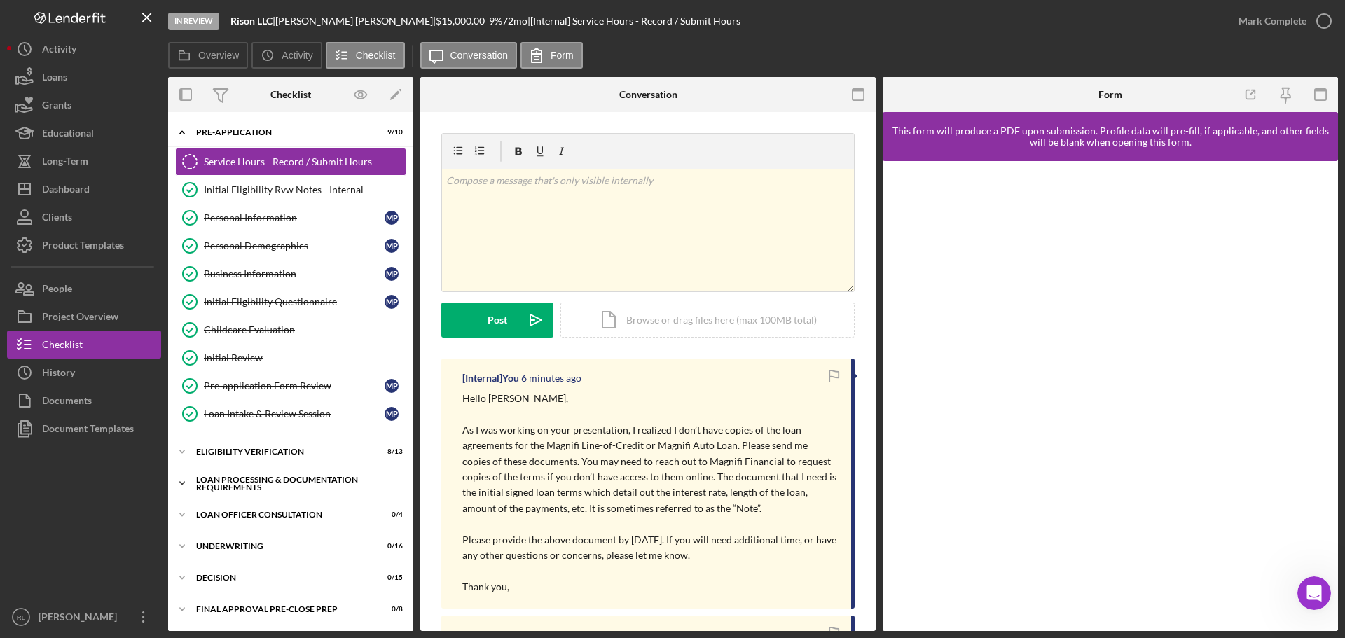
click at [248, 474] on div "Icon/Expander Loan Processing & Documentation Requirements 1 / 20" at bounding box center [290, 483] width 245 height 28
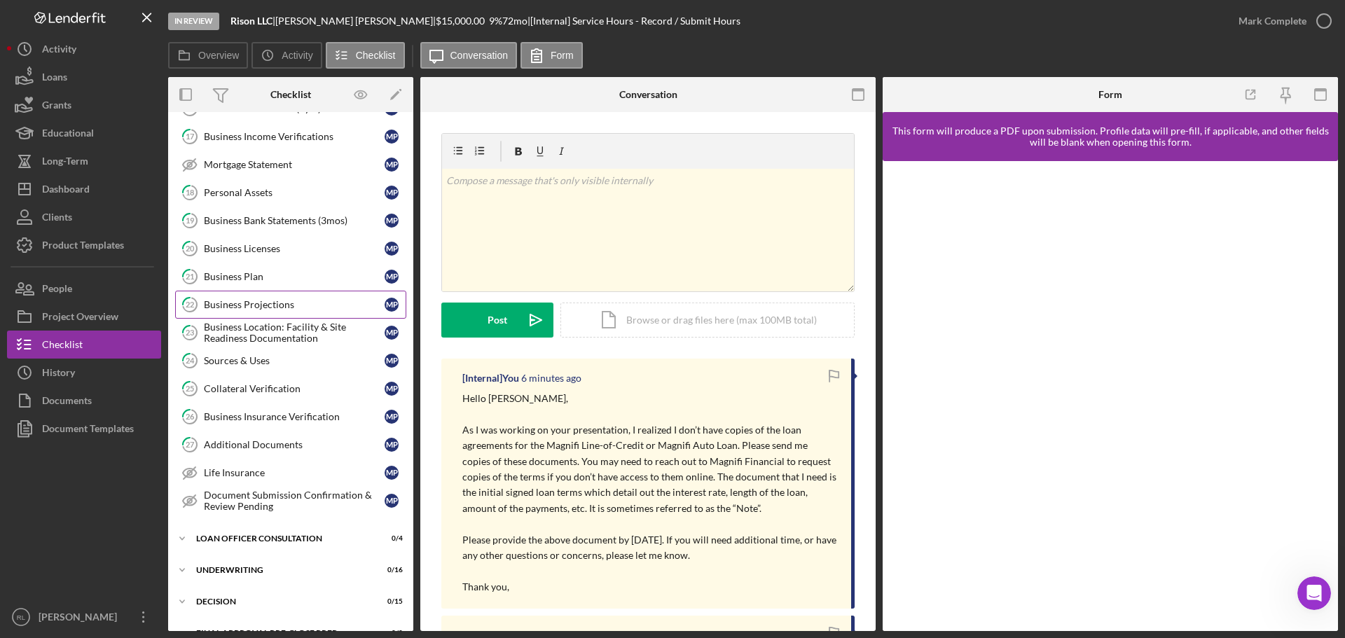
scroll to position [560, 0]
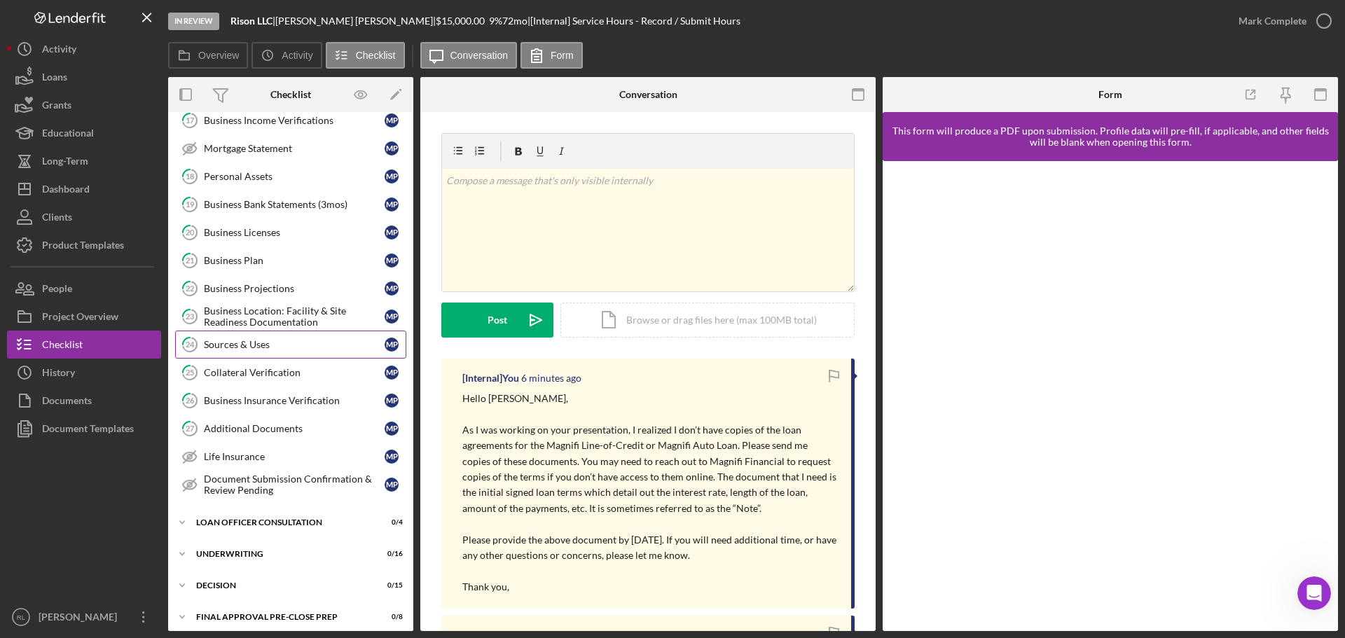
click at [284, 354] on link "24 Sources & Uses M P" at bounding box center [290, 345] width 231 height 28
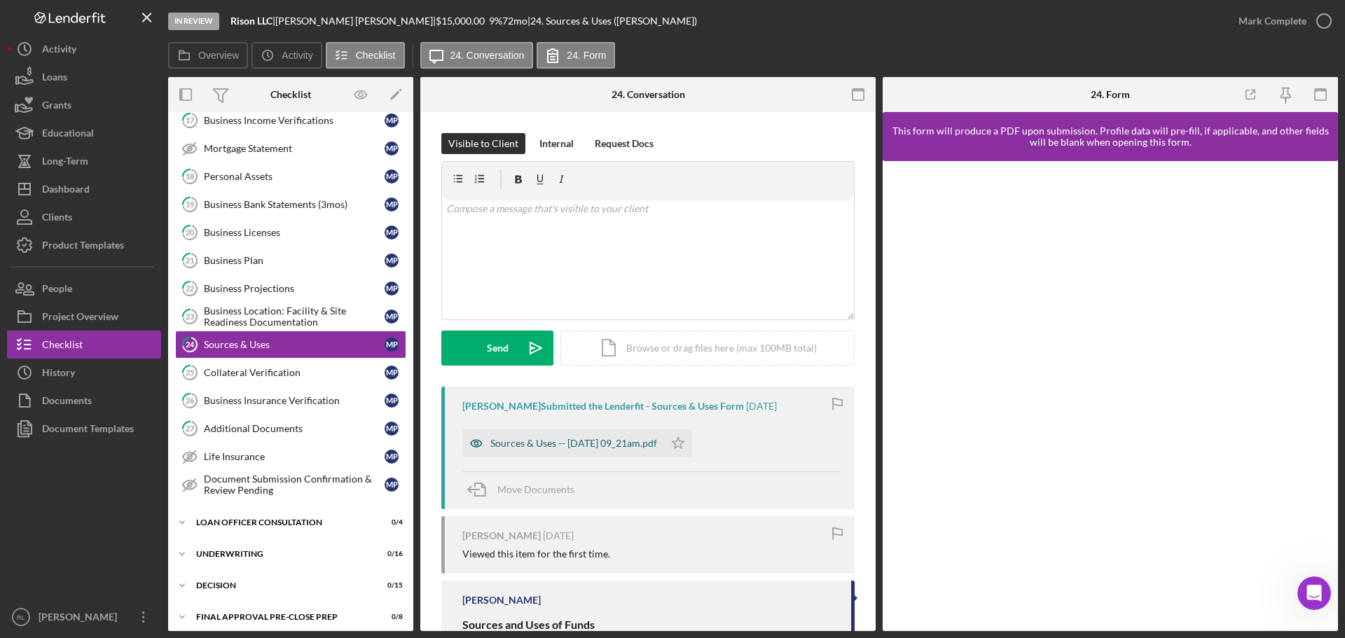
click at [555, 443] on div "Sources & Uses -- 2025-07-08 09_21am.pdf" at bounding box center [573, 443] width 167 height 11
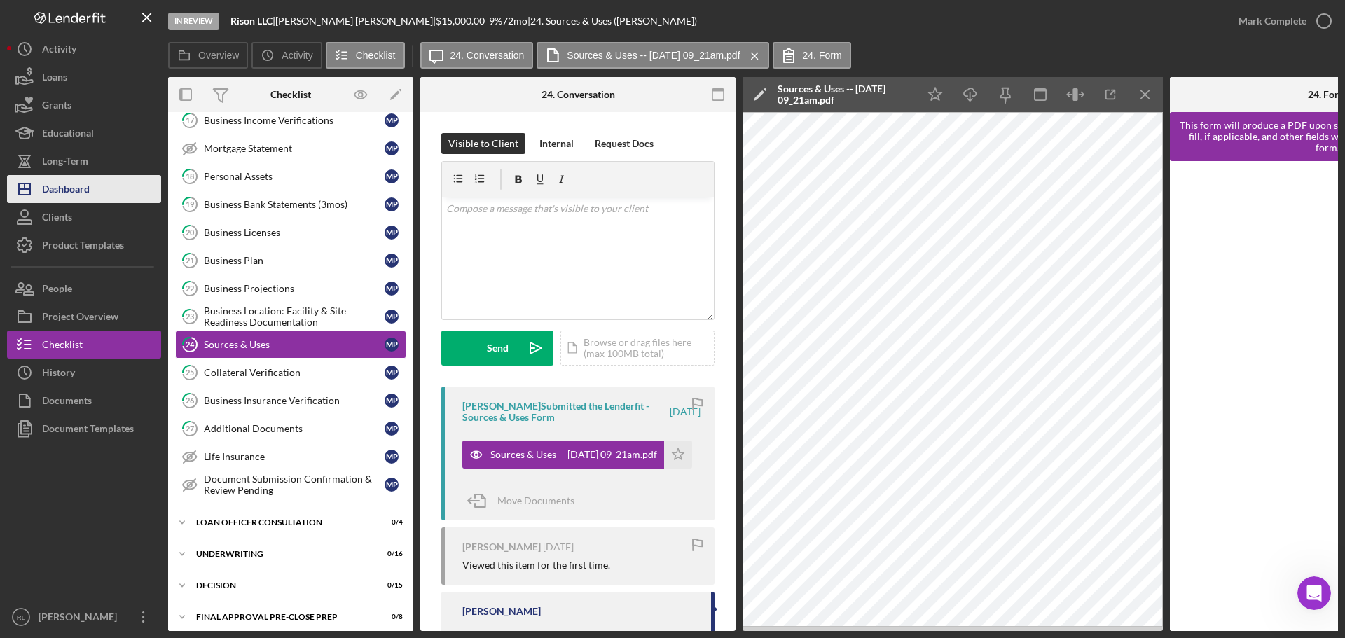
click at [86, 200] on div "Dashboard" at bounding box center [66, 191] width 48 height 32
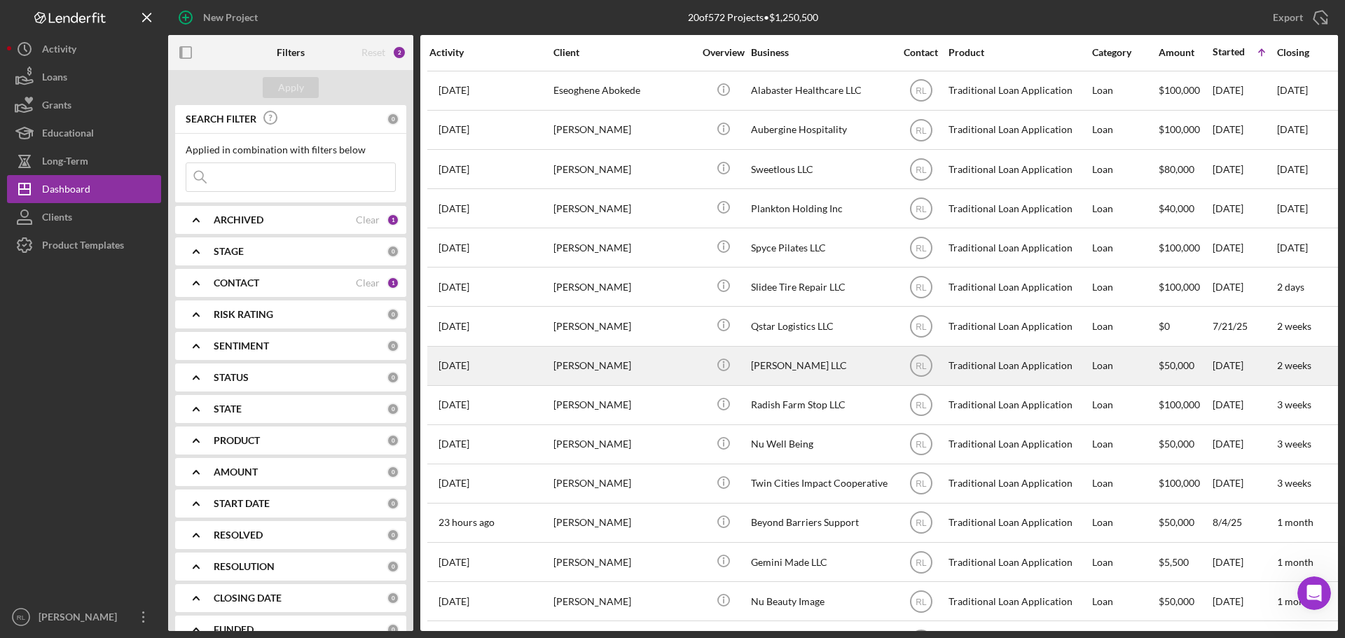
scroll to position [242, 0]
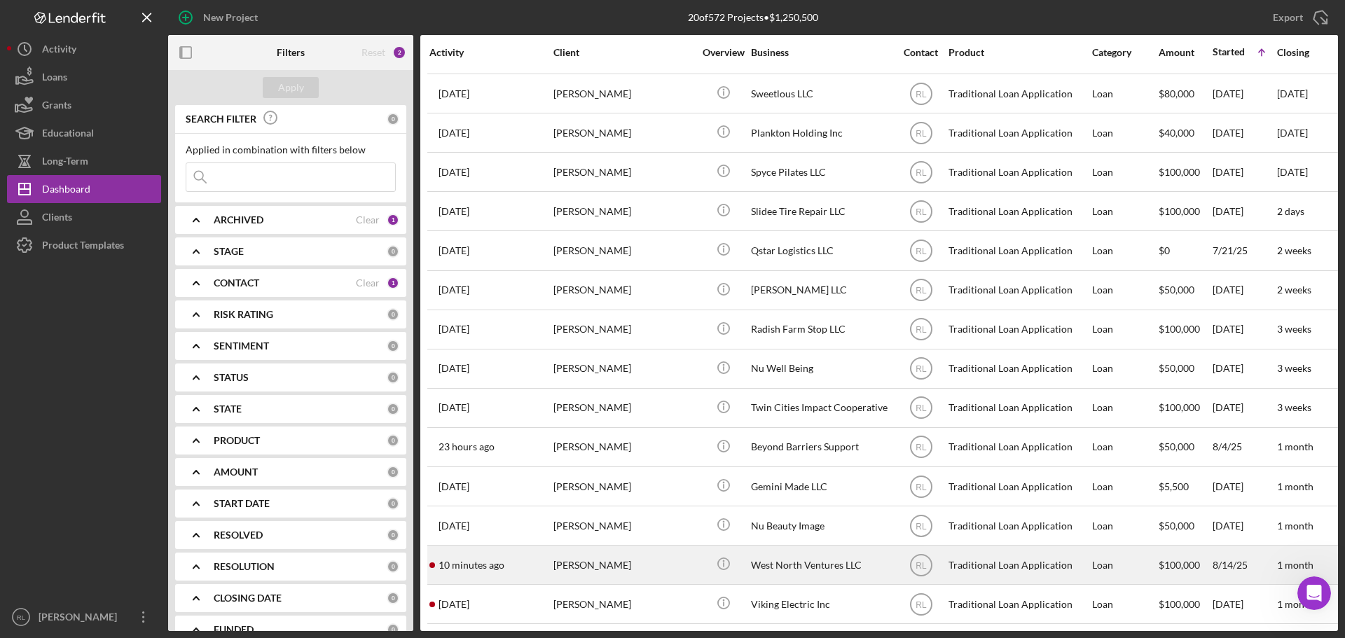
click at [626, 555] on div "Scott Czarniak" at bounding box center [623, 564] width 140 height 37
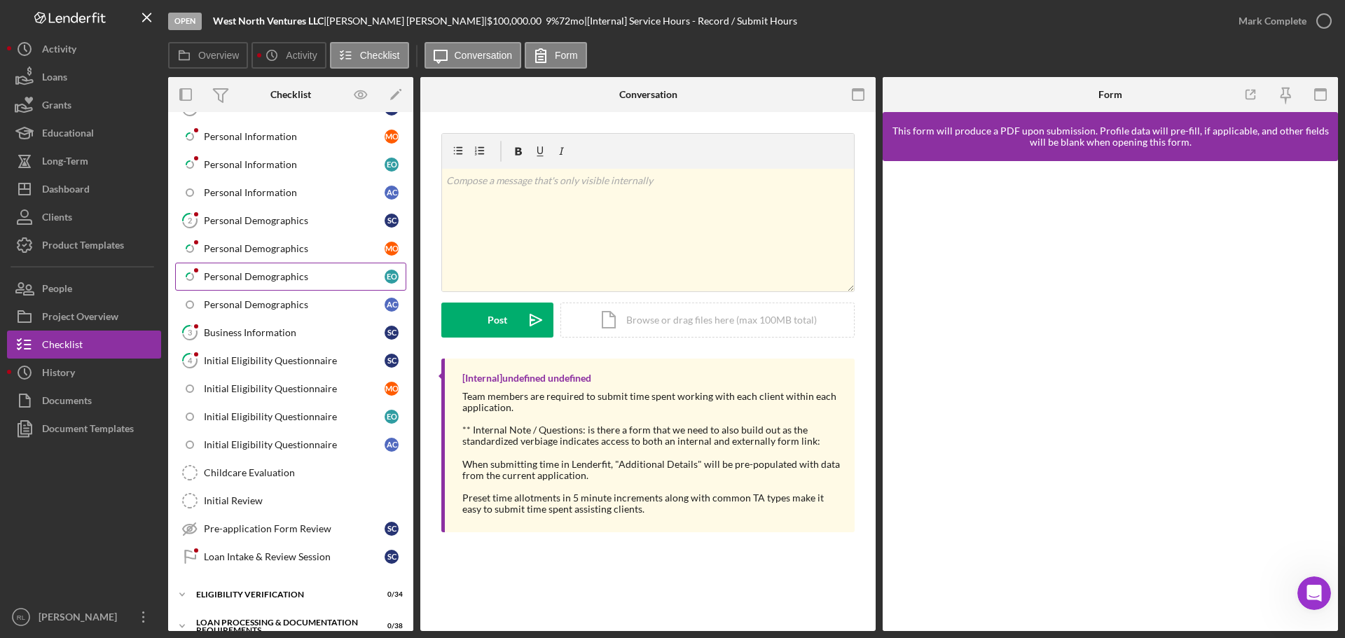
scroll to position [70, 0]
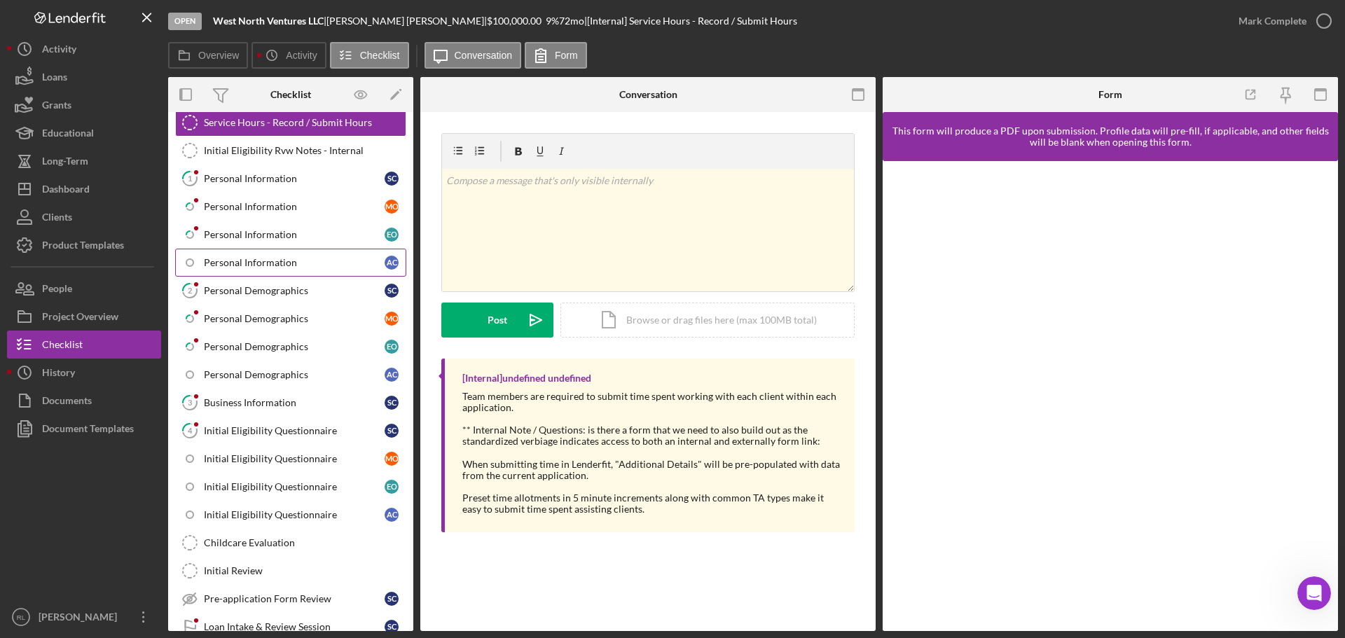
click at [263, 261] on div "Personal Information" at bounding box center [294, 262] width 181 height 11
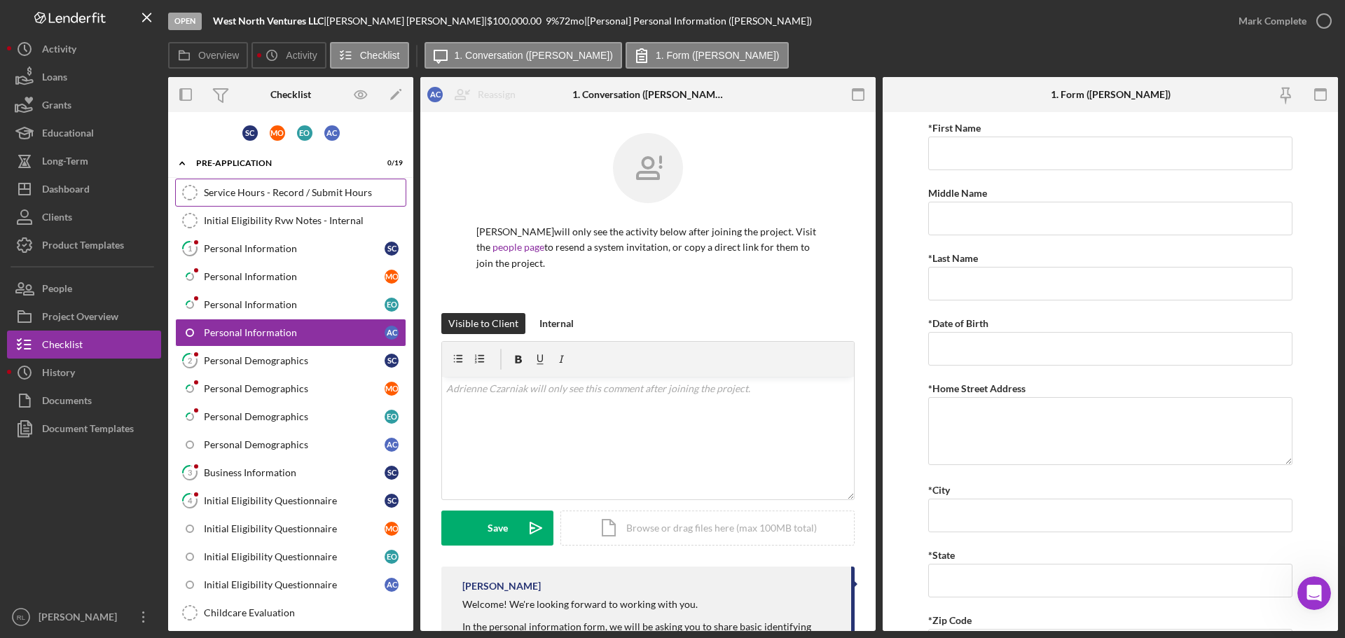
click at [269, 193] on div "Service Hours - Record / Submit Hours" at bounding box center [305, 192] width 202 height 11
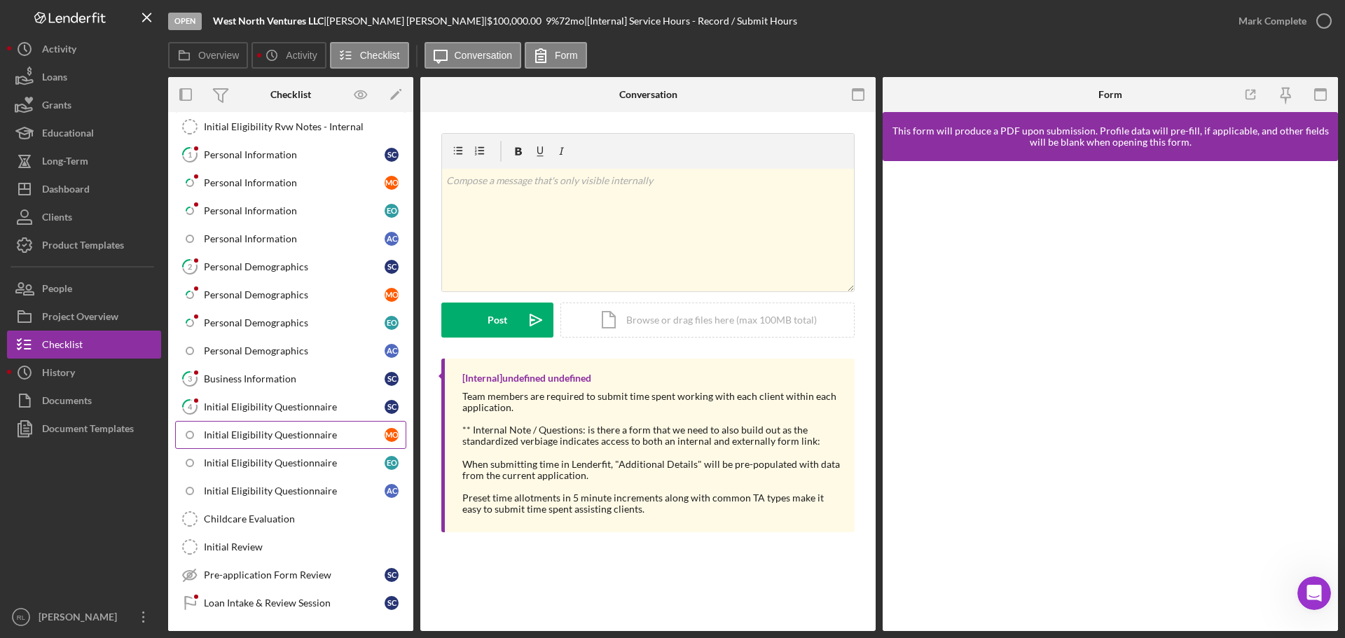
scroll to position [70, 0]
